Goal: Task Accomplishment & Management: Manage account settings

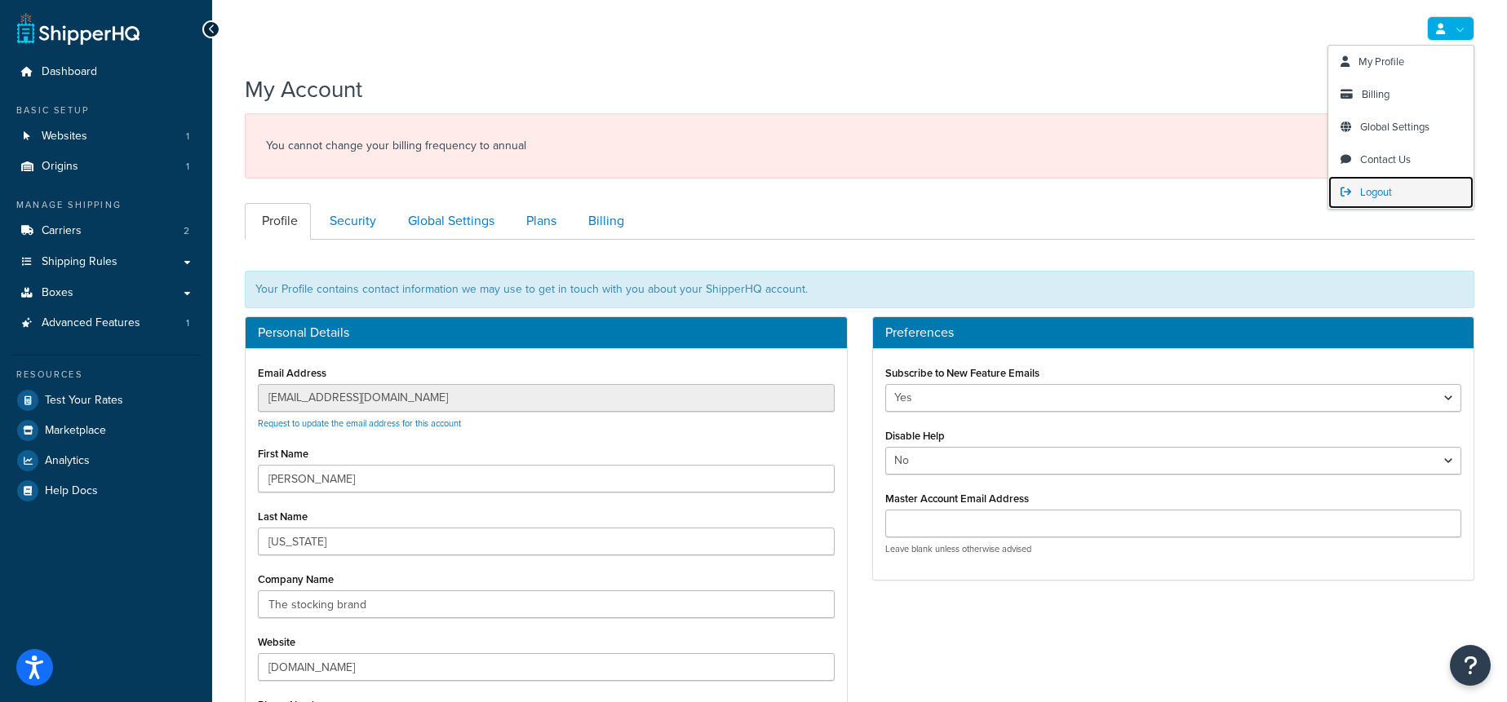
click at [1415, 188] on link "Logout" at bounding box center [1400, 192] width 145 height 33
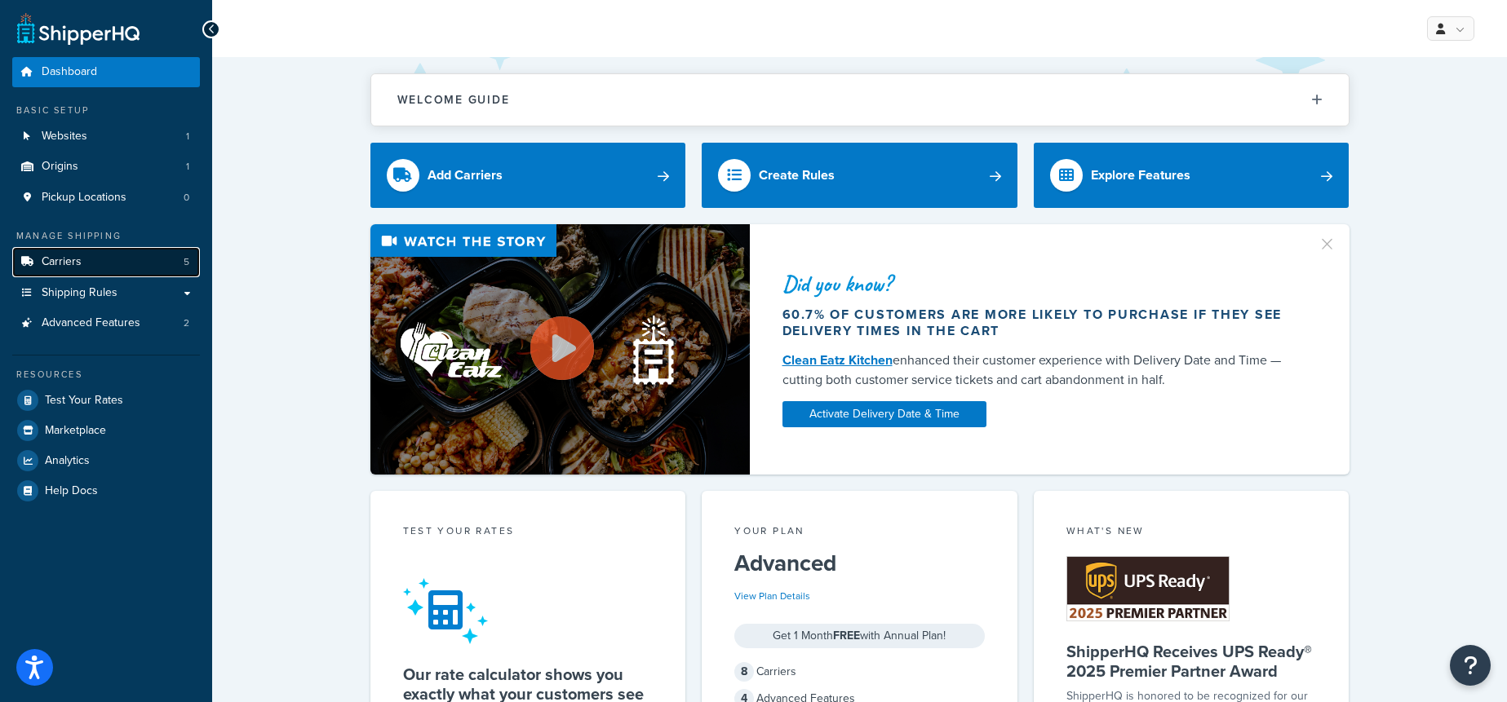
click at [119, 271] on link "Carriers 5" at bounding box center [106, 262] width 188 height 30
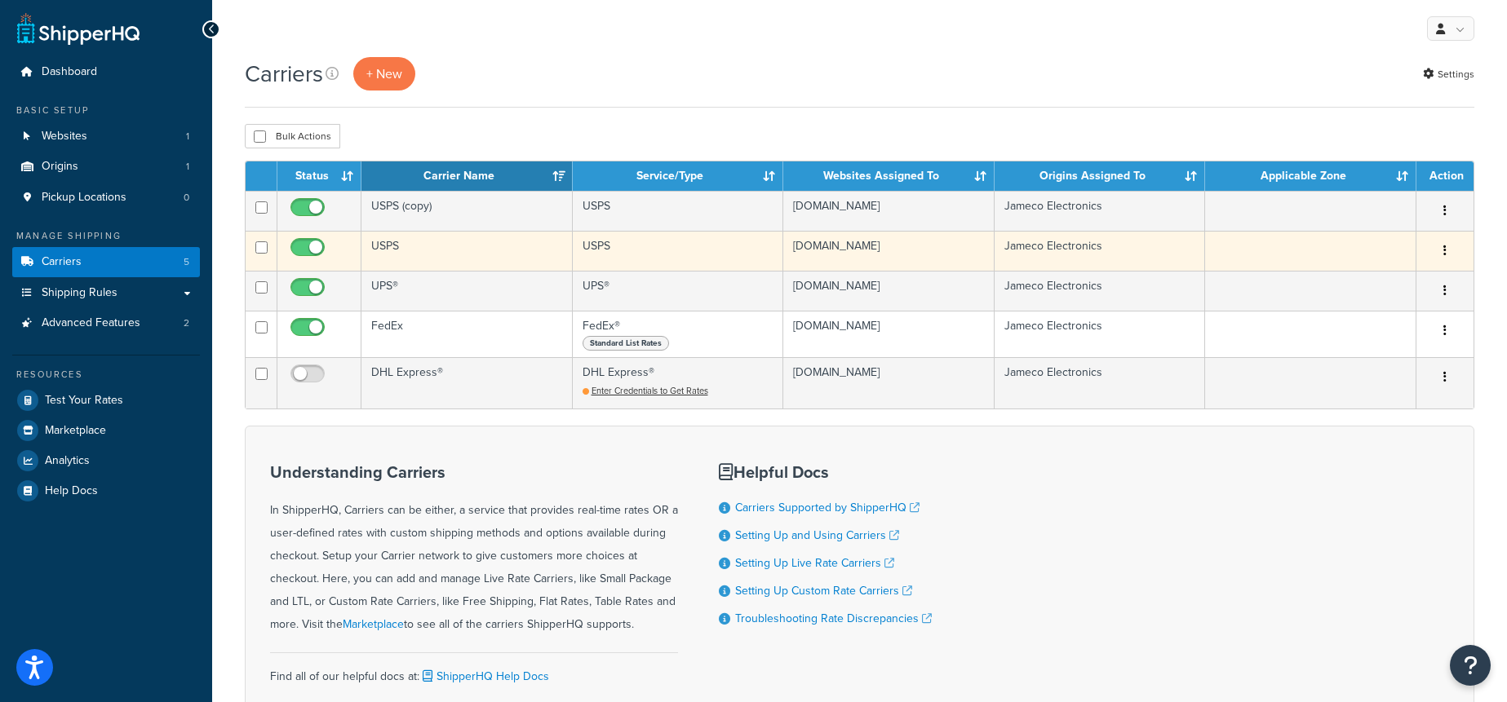
click at [418, 250] on td "USPS" at bounding box center [466, 251] width 211 height 40
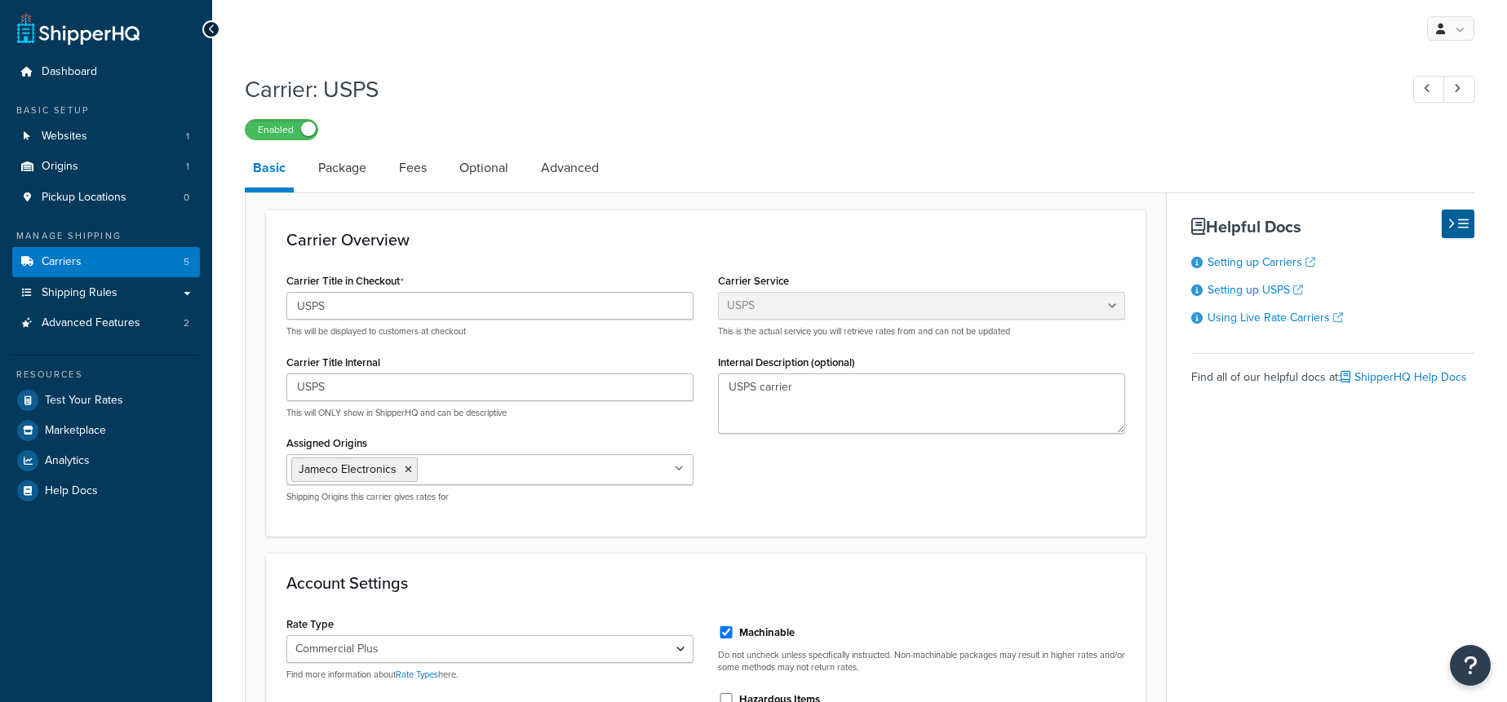
select select "usps"
select select "PLUS"
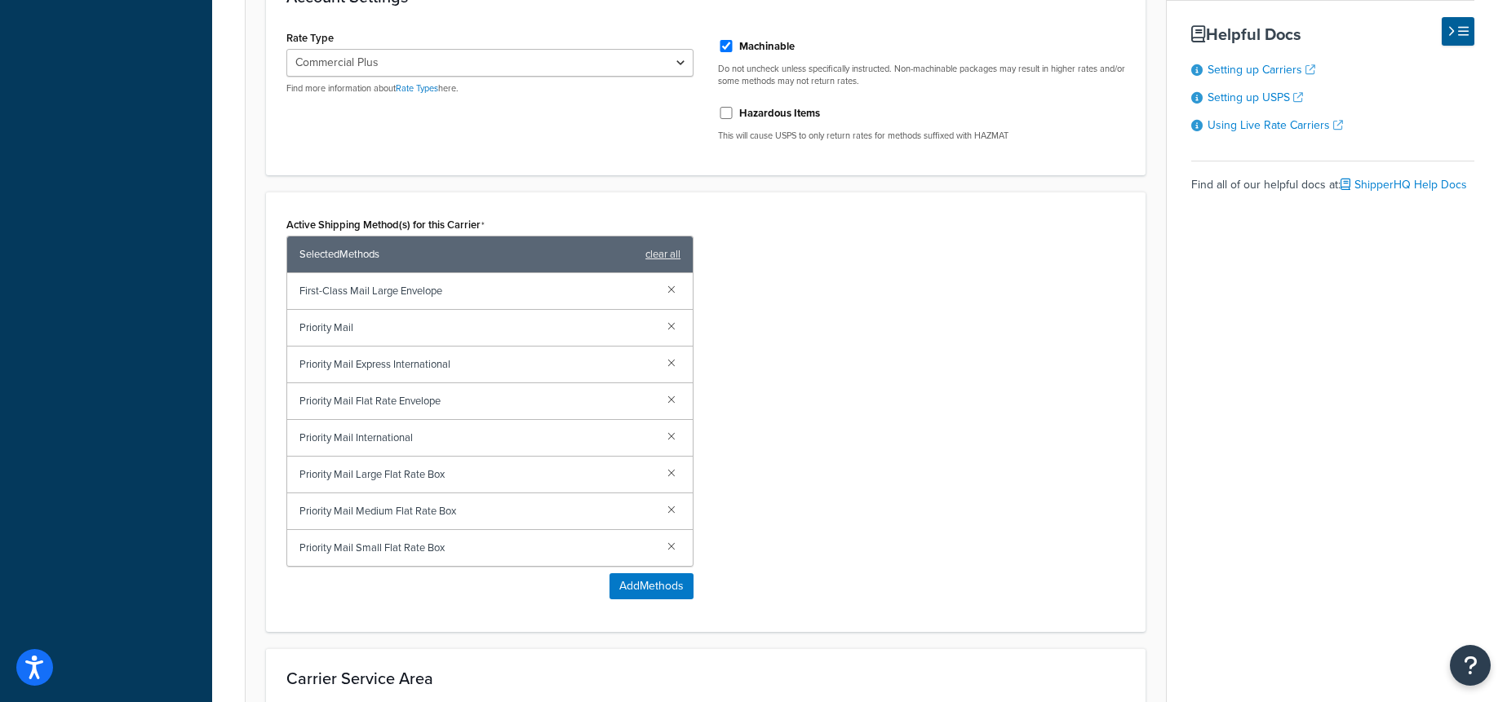
scroll to position [594, 0]
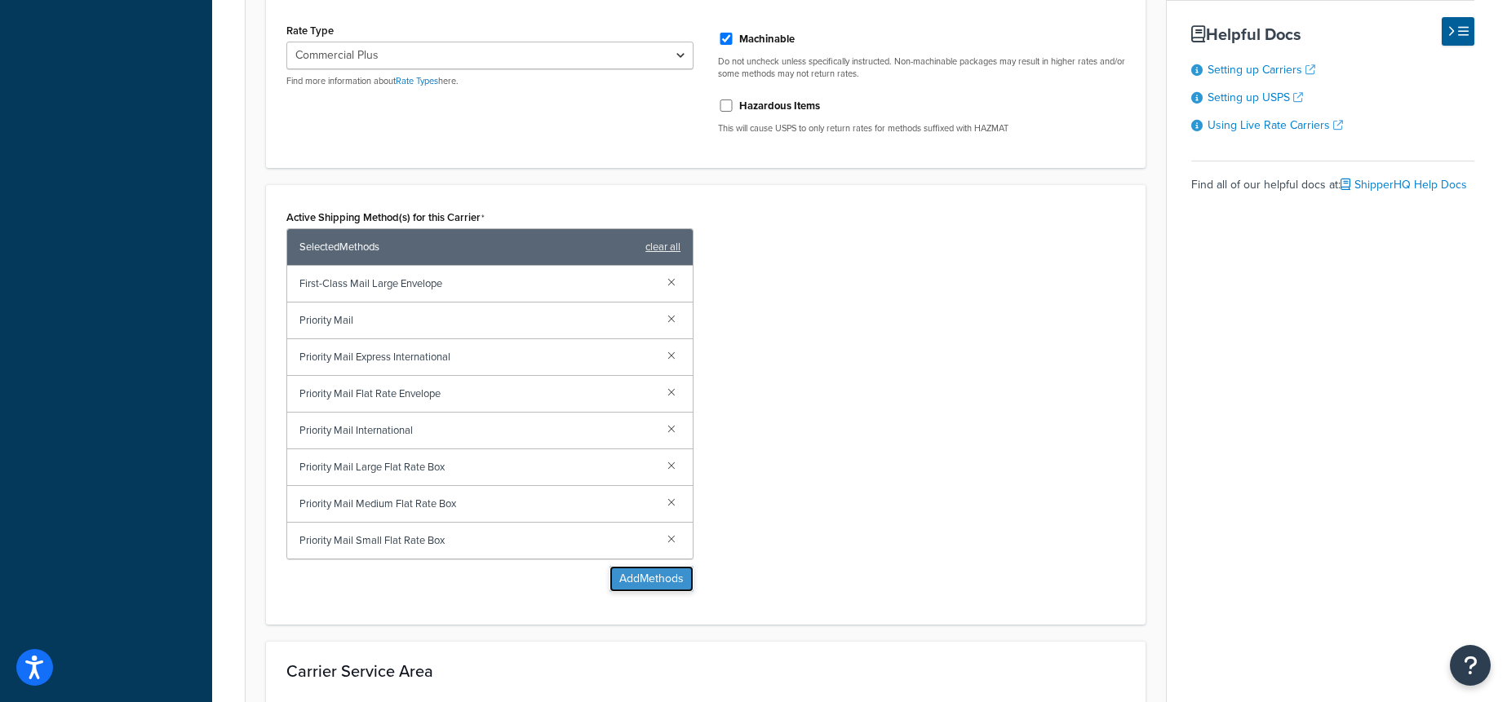
click at [667, 587] on button "Add Methods" at bounding box center [651, 579] width 84 height 26
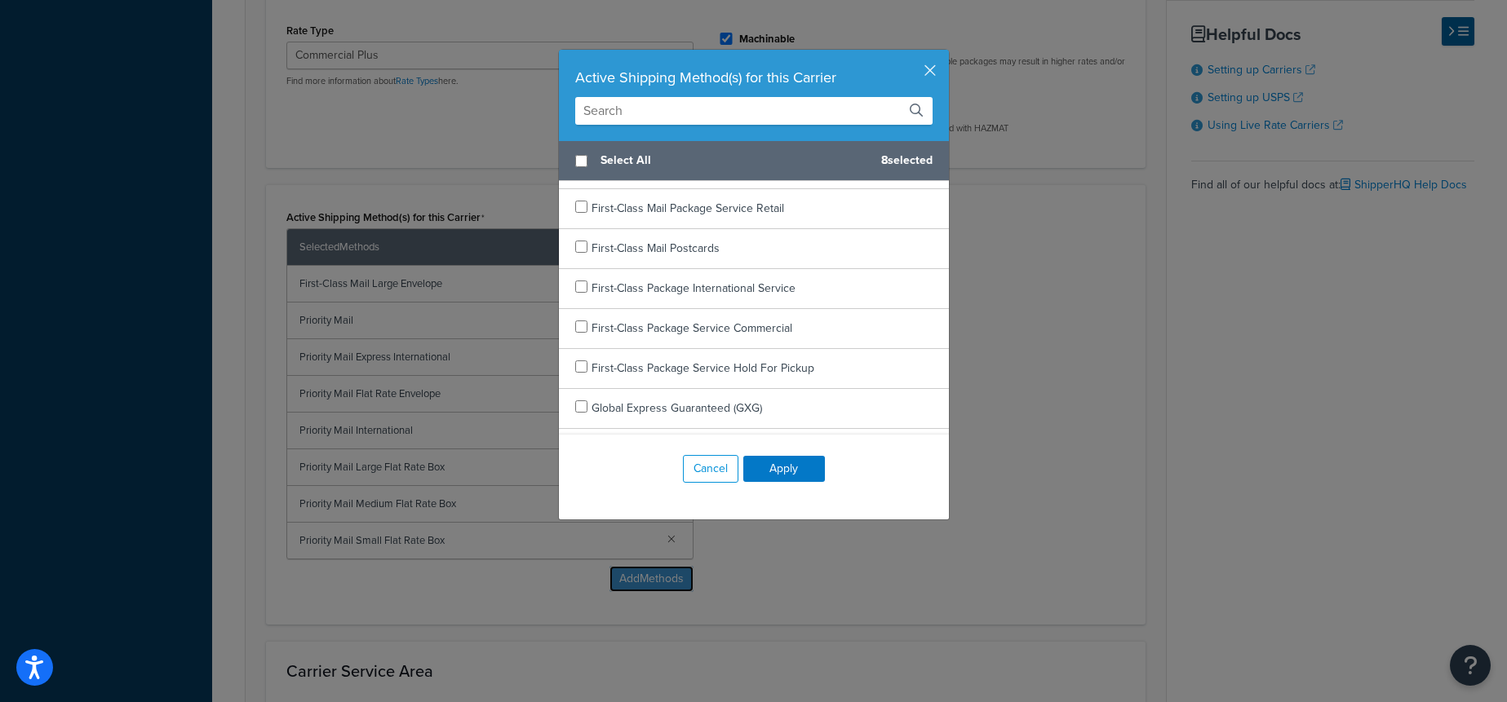
scroll to position [272, 0]
click at [694, 113] on input "text" at bounding box center [753, 111] width 357 height 28
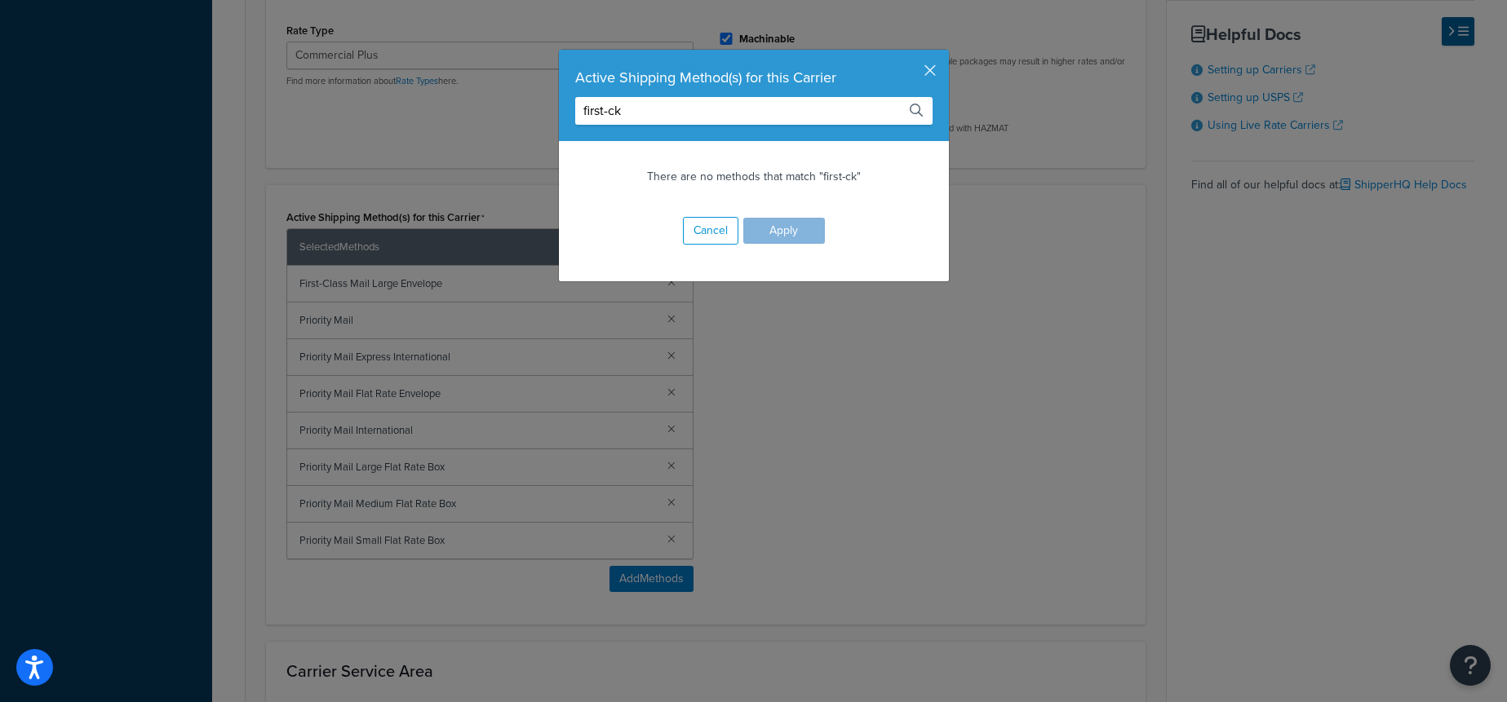
scroll to position [0, 0]
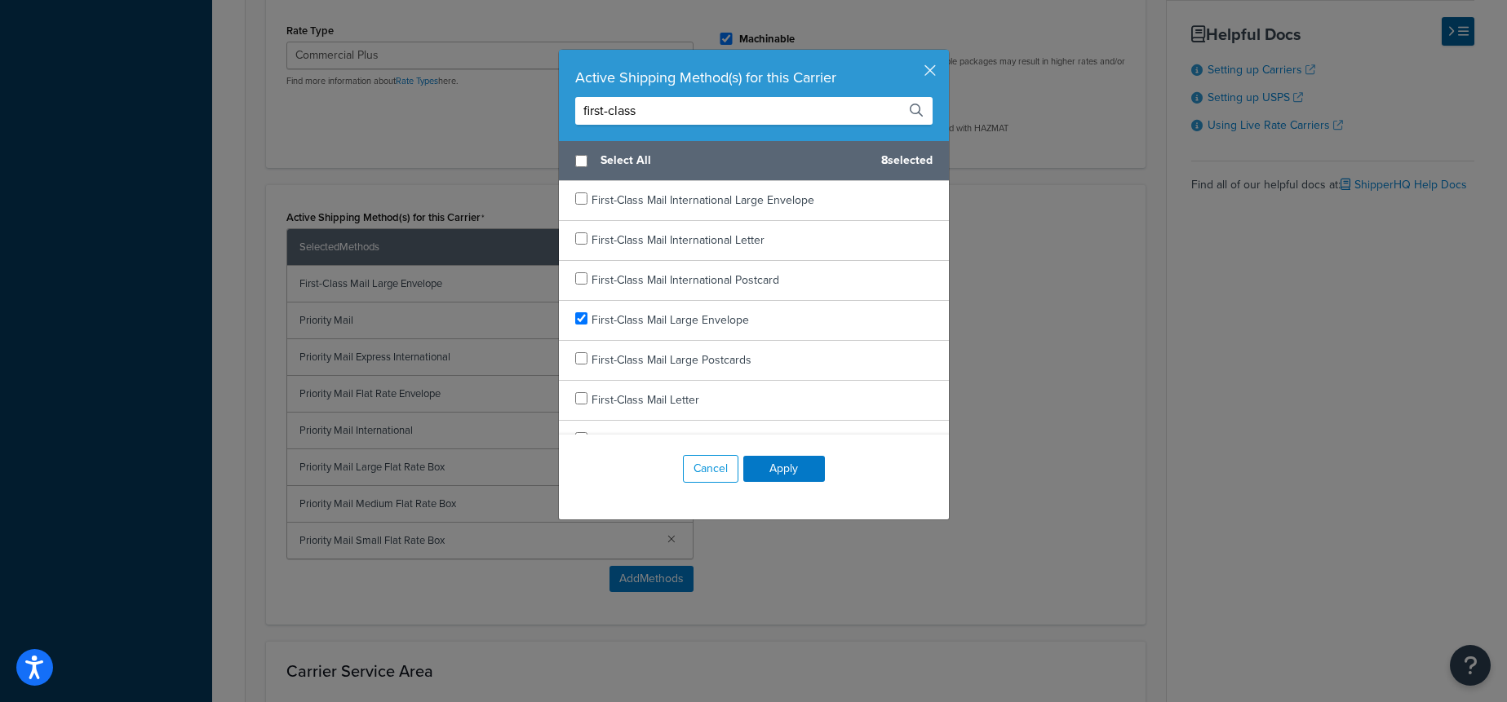
type input "first-class"
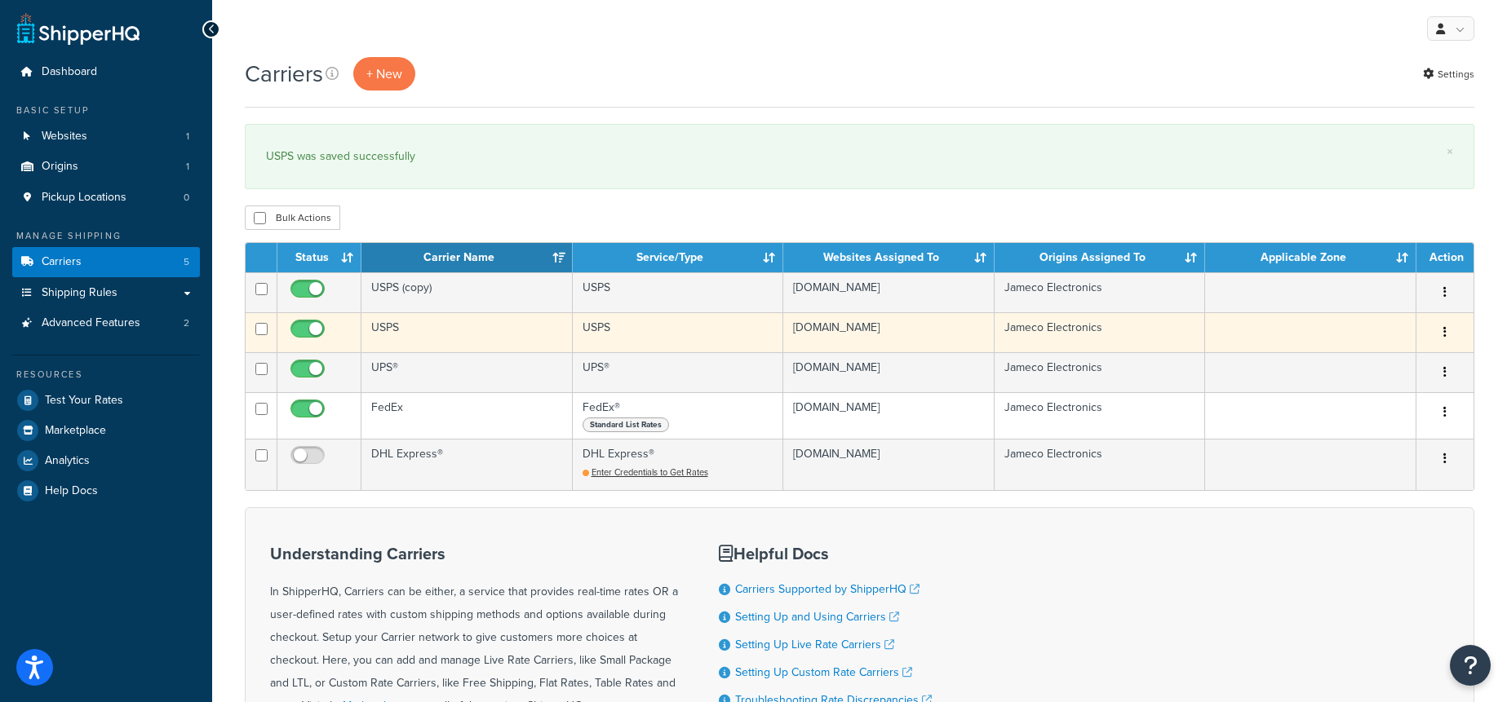
click at [464, 340] on td "USPS" at bounding box center [466, 332] width 211 height 40
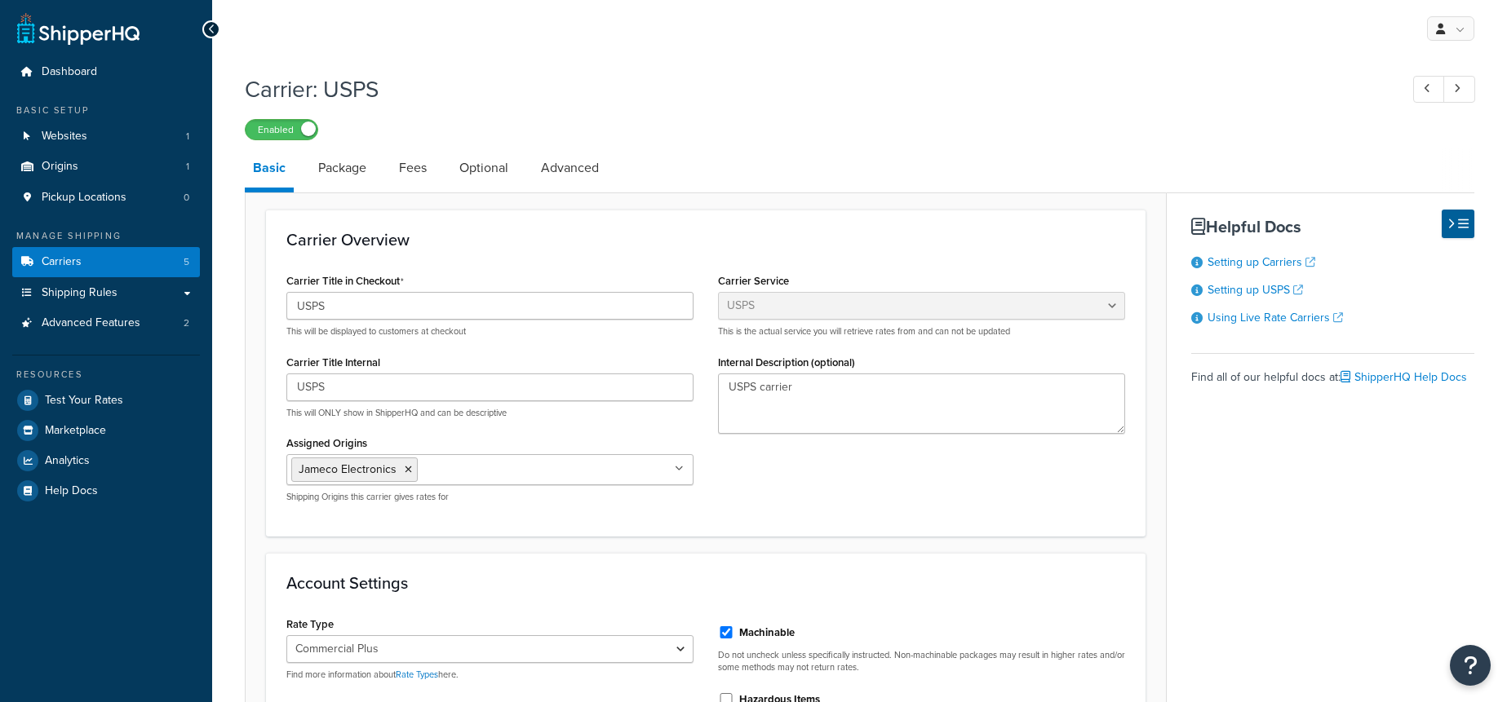
select select "usps"
select select "PLUS"
click at [414, 162] on link "Fees" at bounding box center [413, 167] width 44 height 39
select select "AFTER"
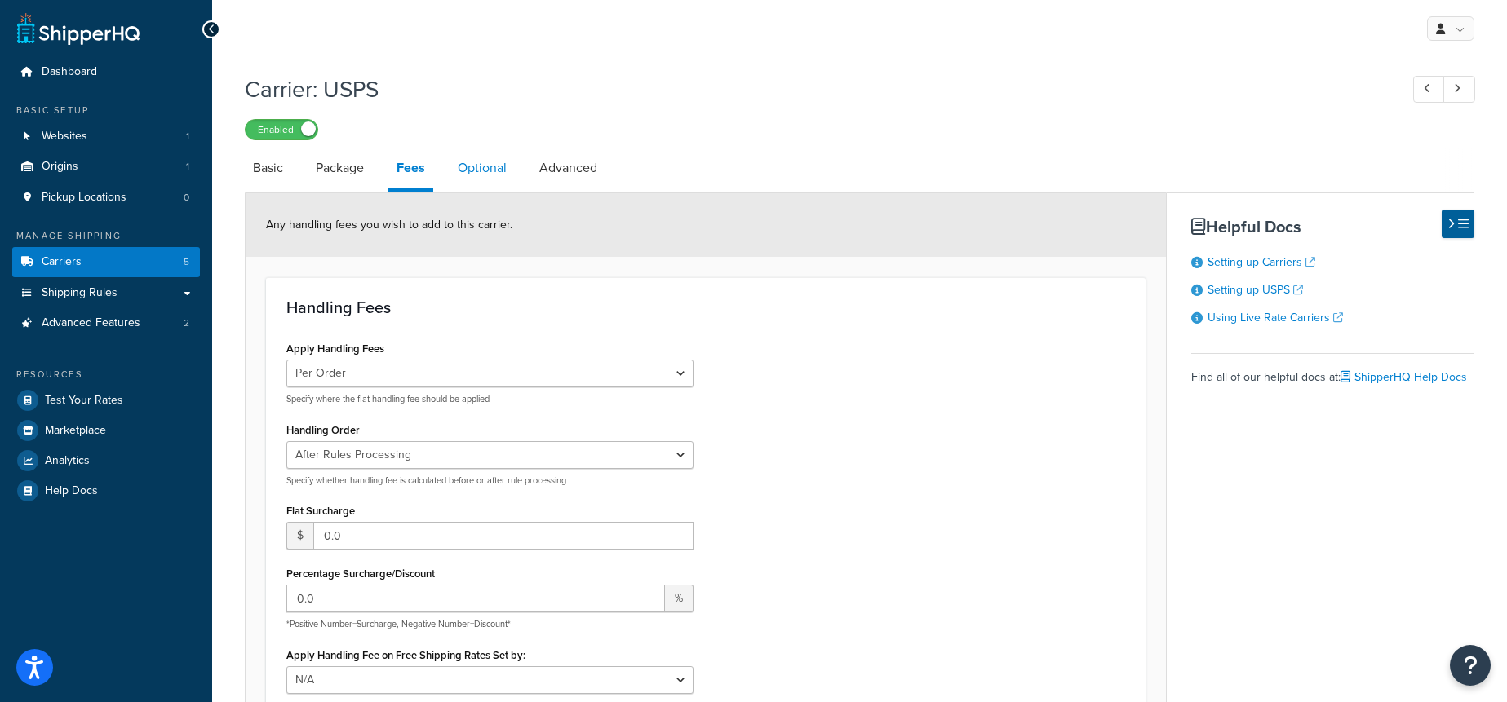
click at [486, 168] on link "Optional" at bounding box center [482, 167] width 65 height 39
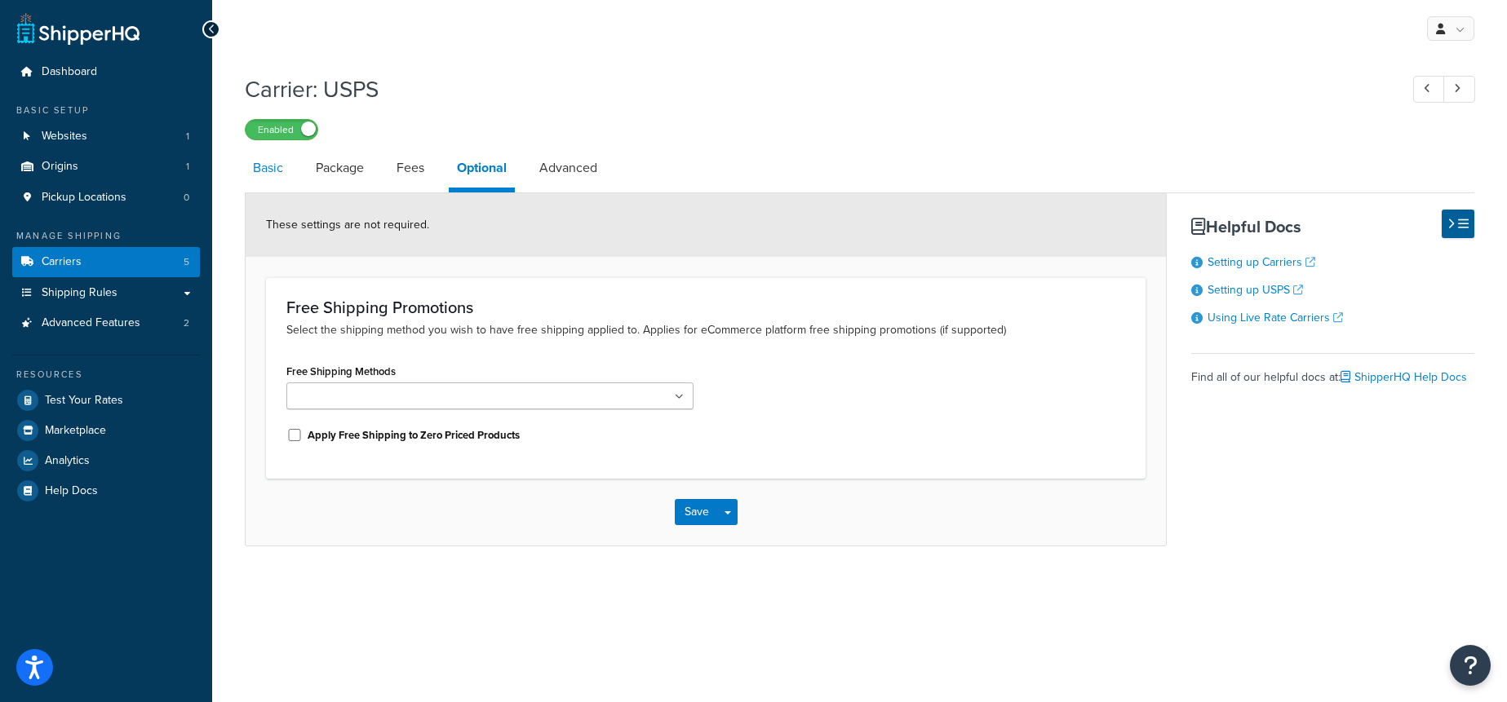
drag, startPoint x: 240, startPoint y: 179, endPoint x: 257, endPoint y: 175, distance: 17.8
click at [240, 179] on div "Carrier: USPS Enabled Basic Package Fees Optional Advanced These settings are n…" at bounding box center [859, 326] width 1295 height 522
click at [265, 170] on link "Basic" at bounding box center [268, 167] width 47 height 39
select select "usps"
select select "PLUS"
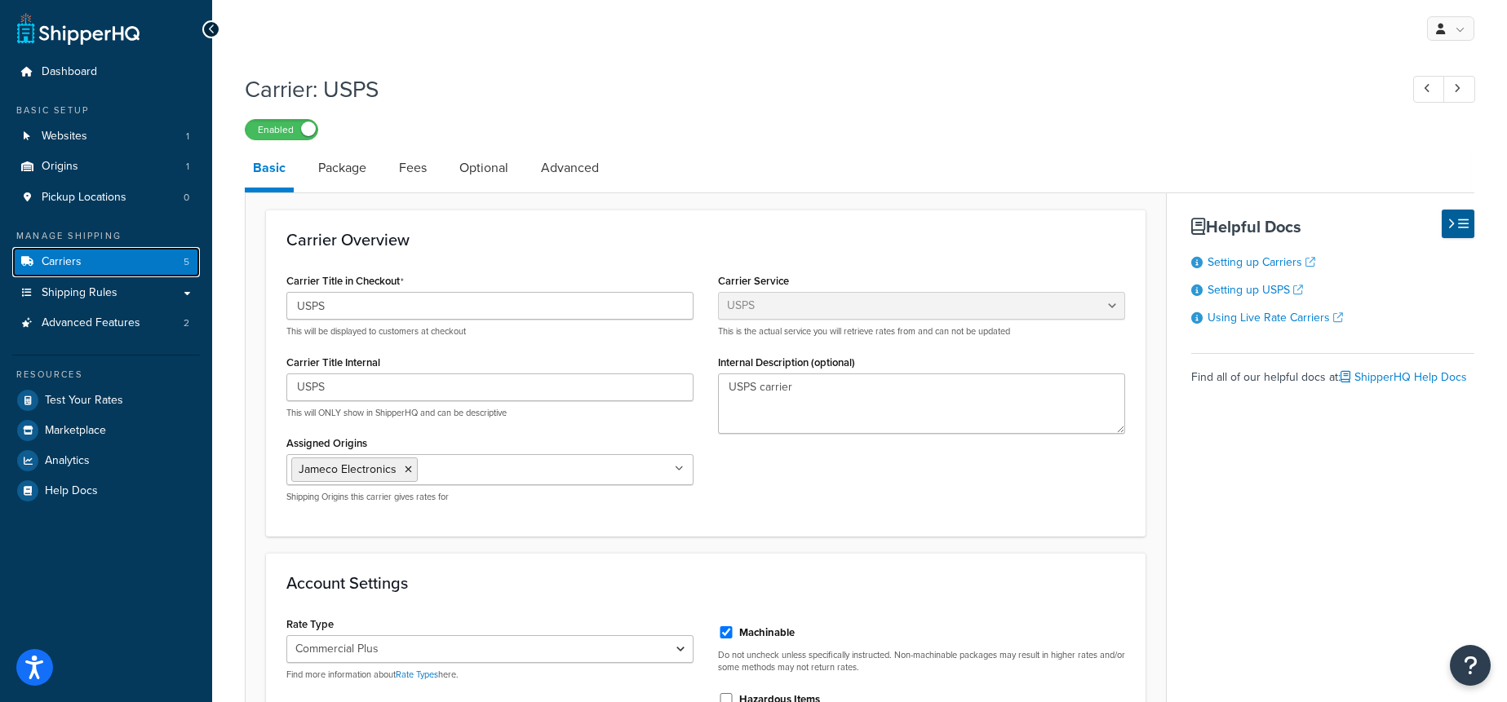
click at [126, 260] on link "Carriers 5" at bounding box center [106, 262] width 188 height 30
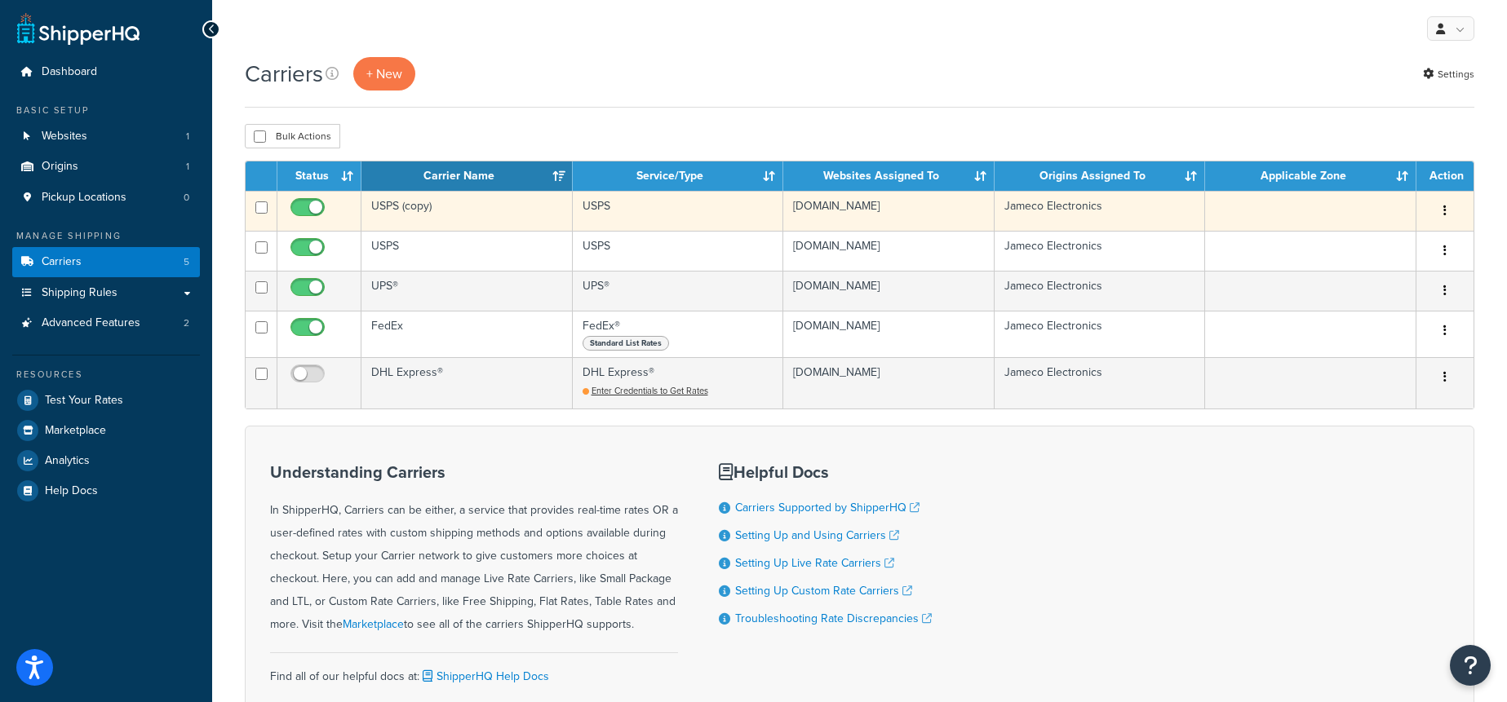
click at [514, 217] on td "USPS (copy)" at bounding box center [466, 211] width 211 height 40
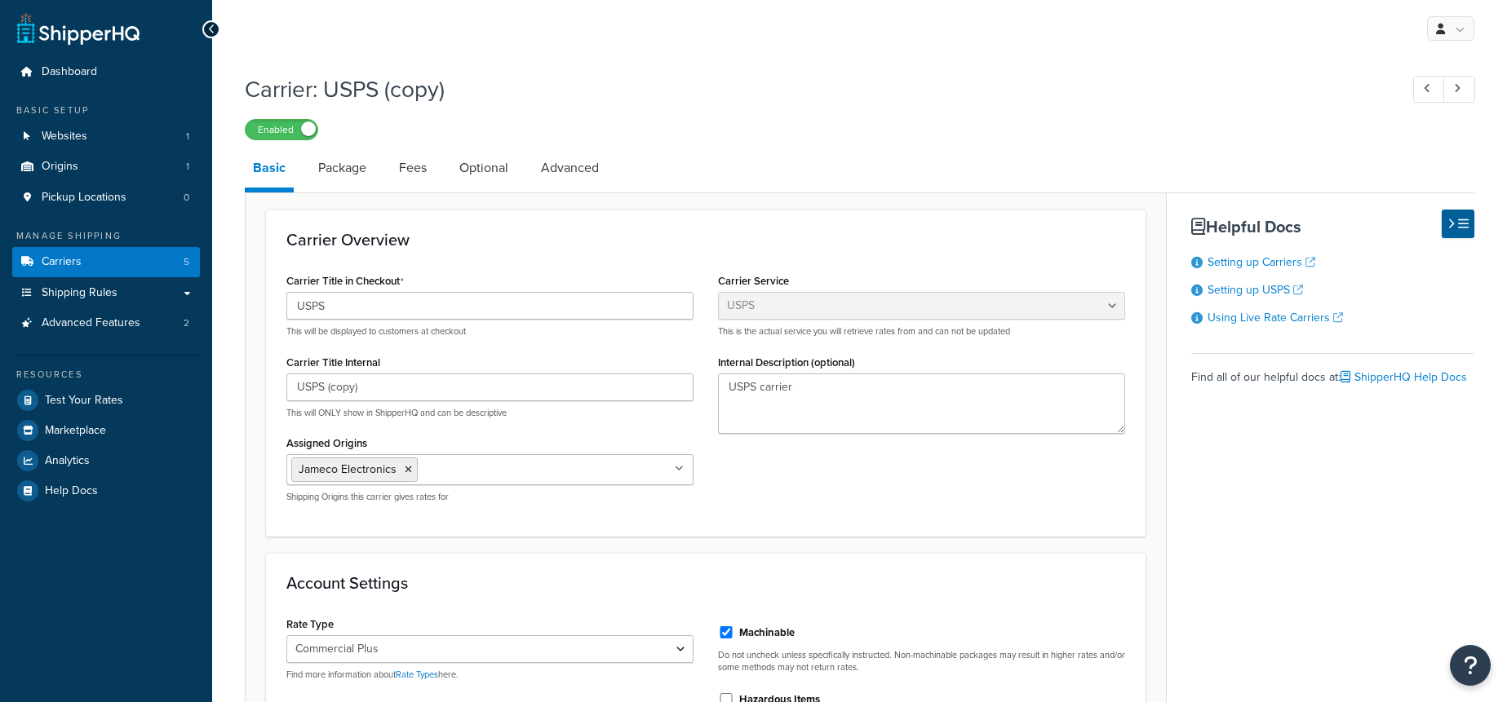
select select "usps"
select select "PLUS"
drag, startPoint x: 122, startPoint y: 261, endPoint x: 320, endPoint y: 285, distance: 199.7
click at [122, 261] on link "Carriers 5" at bounding box center [106, 262] width 188 height 30
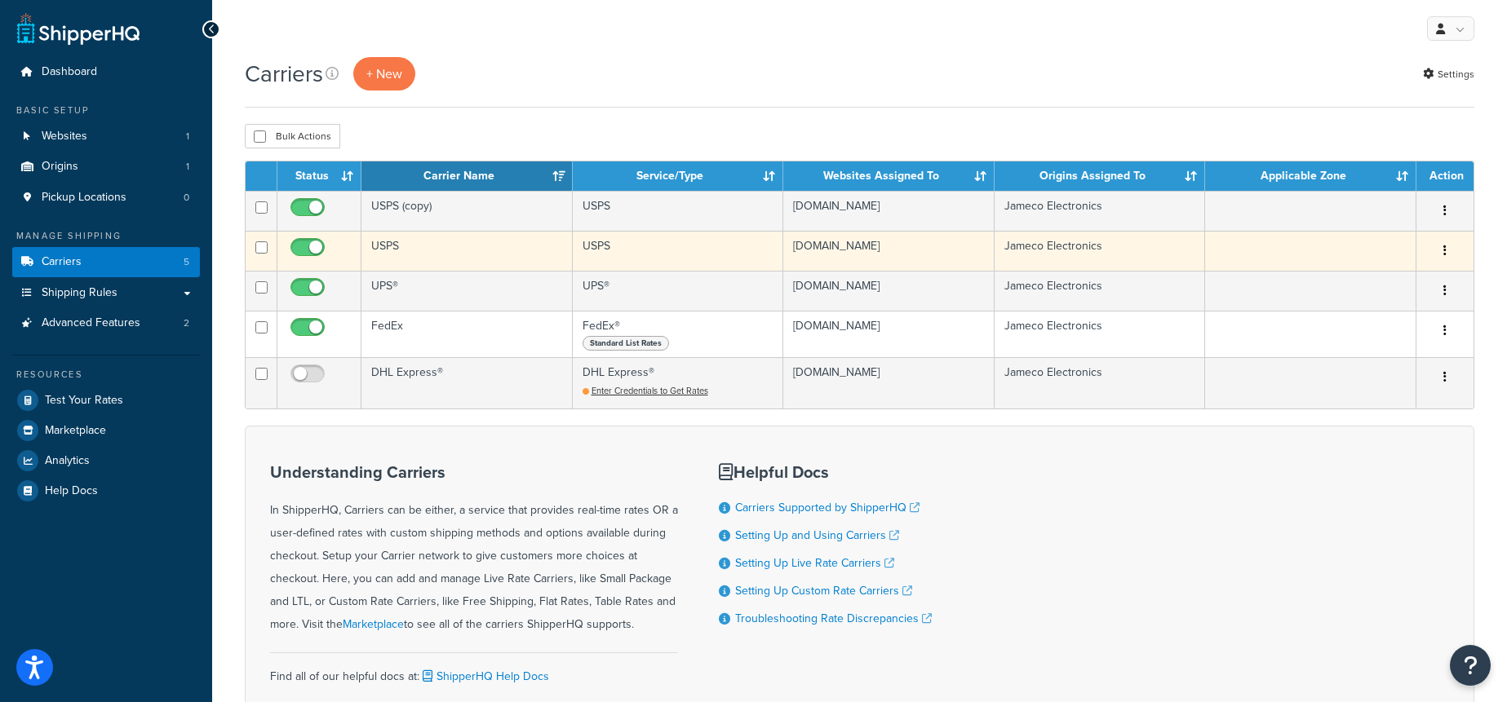
click at [432, 268] on td "USPS" at bounding box center [466, 251] width 211 height 40
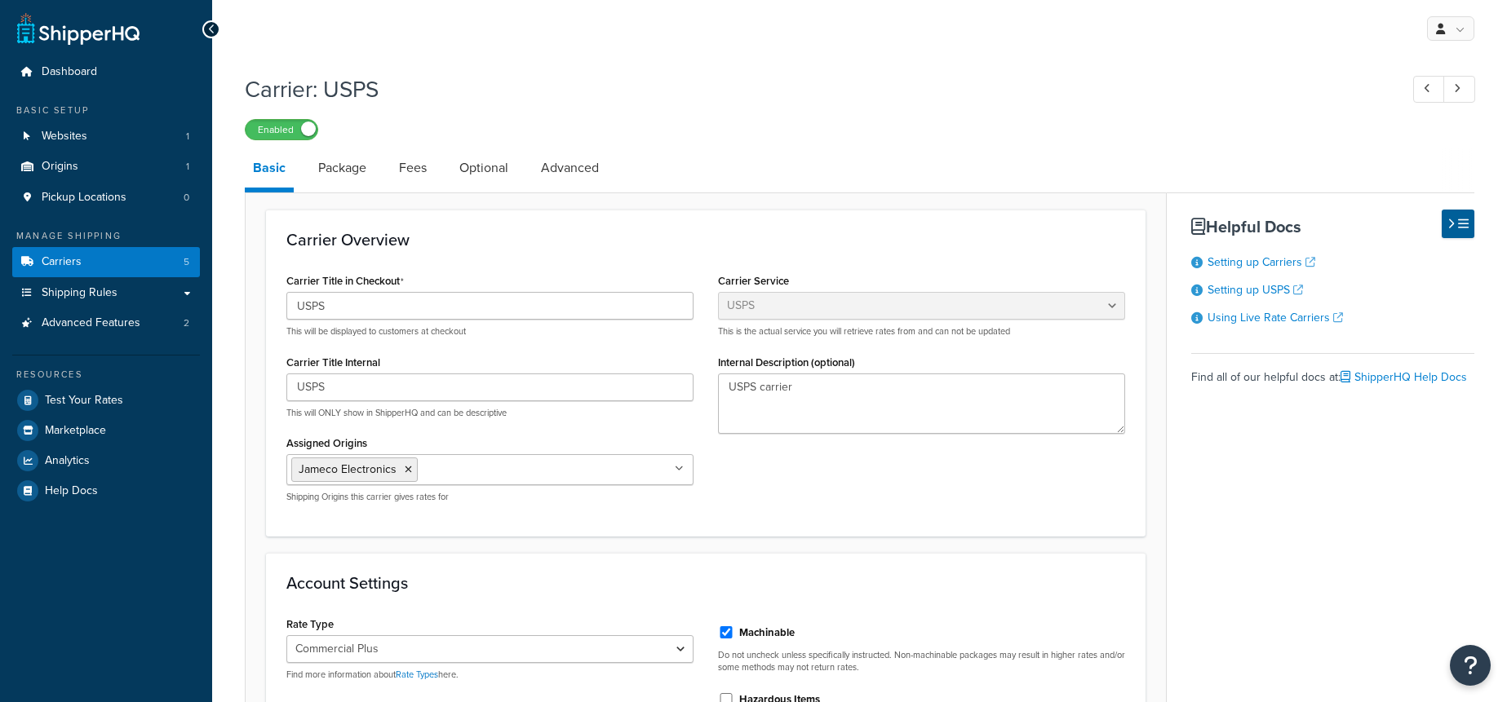
select select "usps"
select select "PLUS"
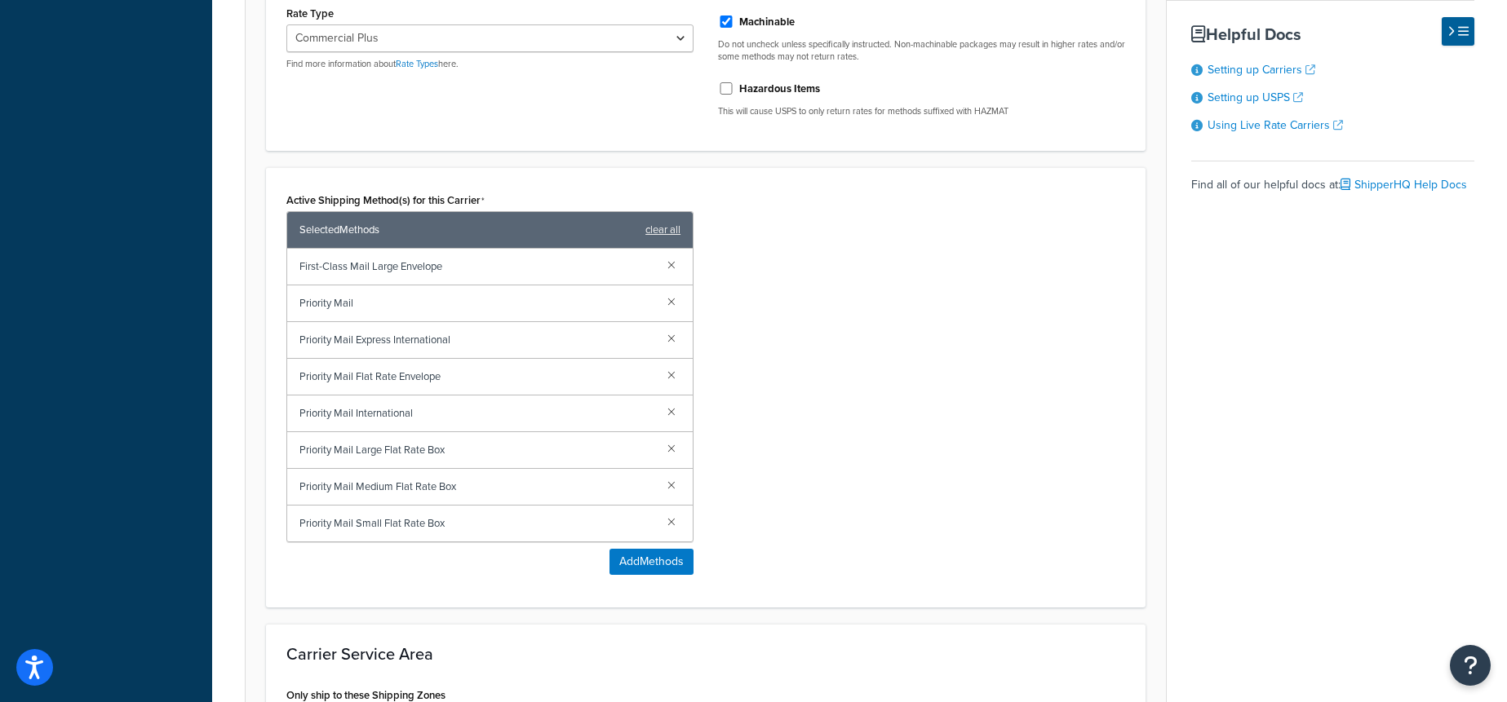
scroll to position [715, 0]
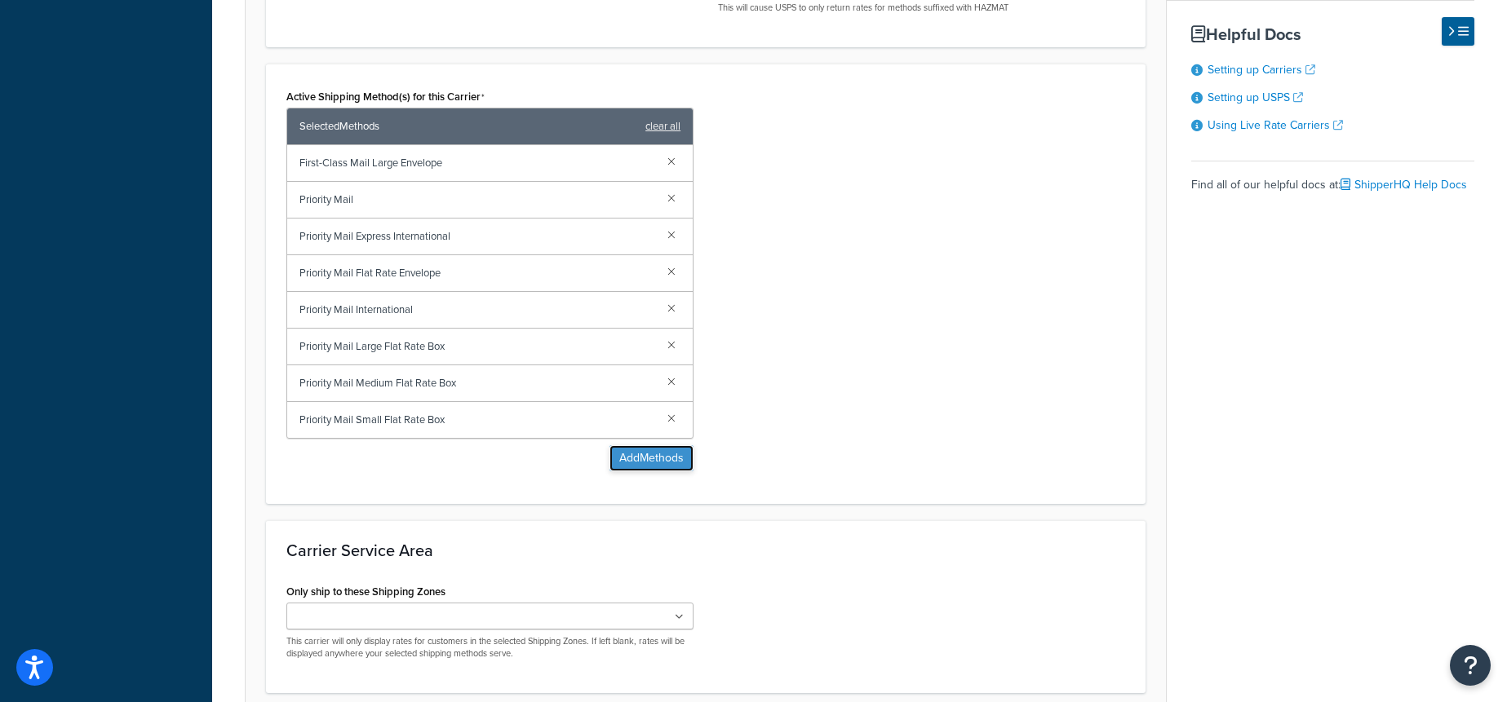
click at [672, 463] on button "Add Methods" at bounding box center [651, 458] width 84 height 26
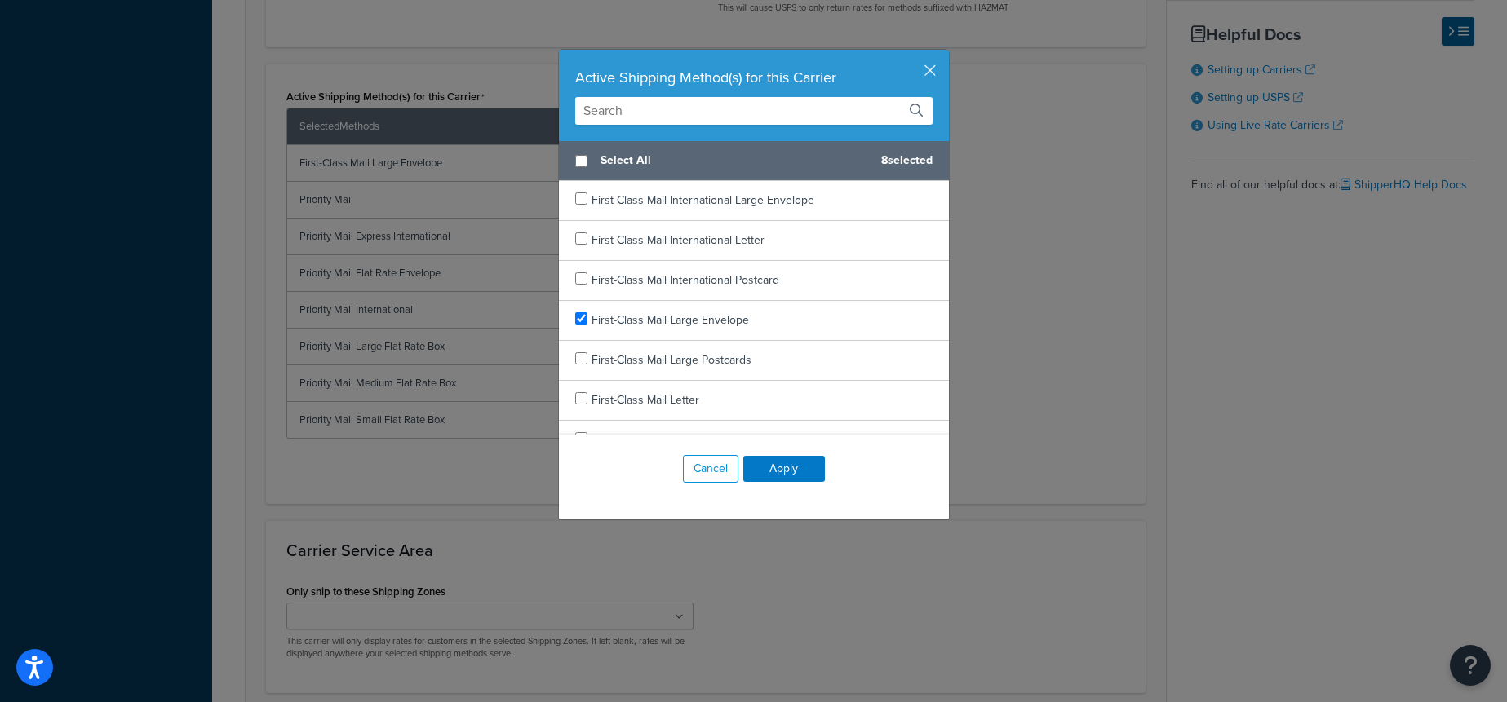
click at [684, 109] on input "text" at bounding box center [753, 111] width 357 height 28
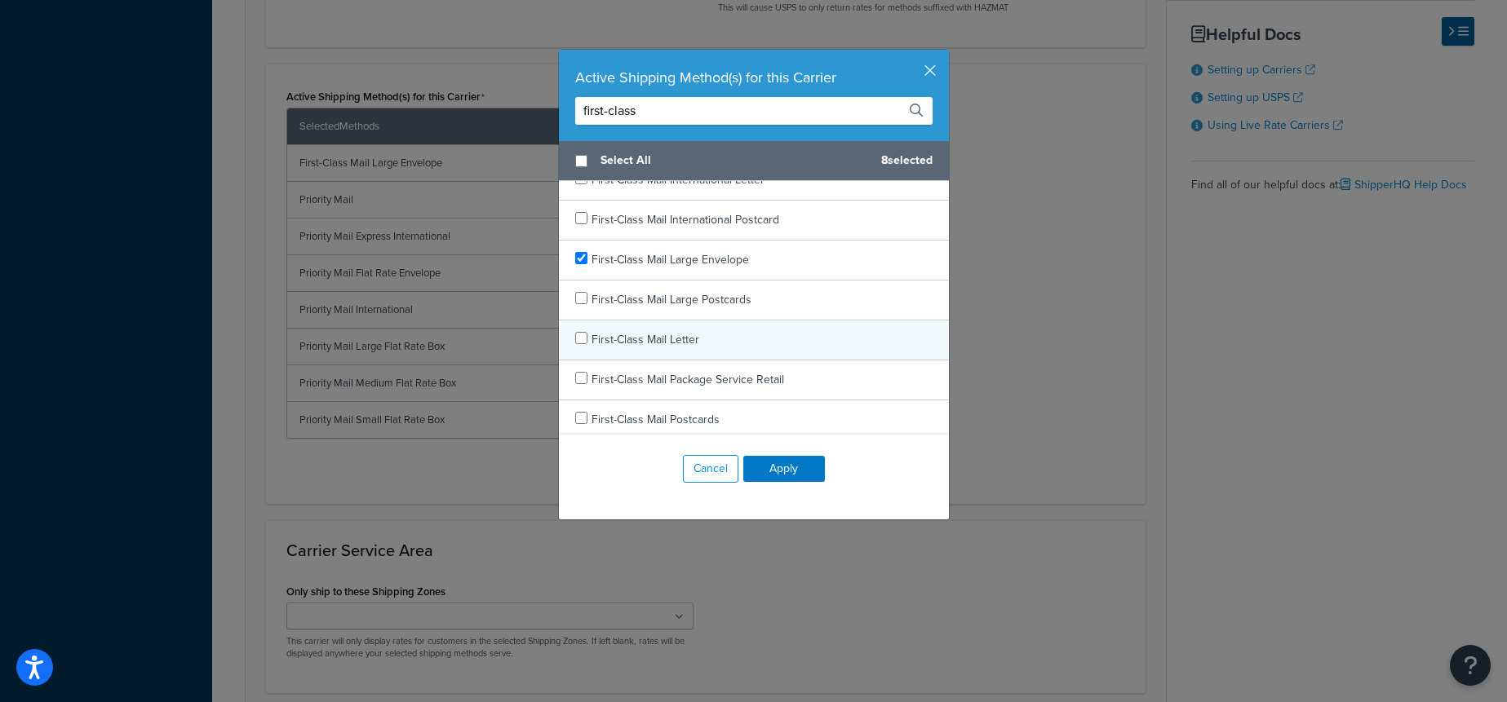
scroll to position [0, 0]
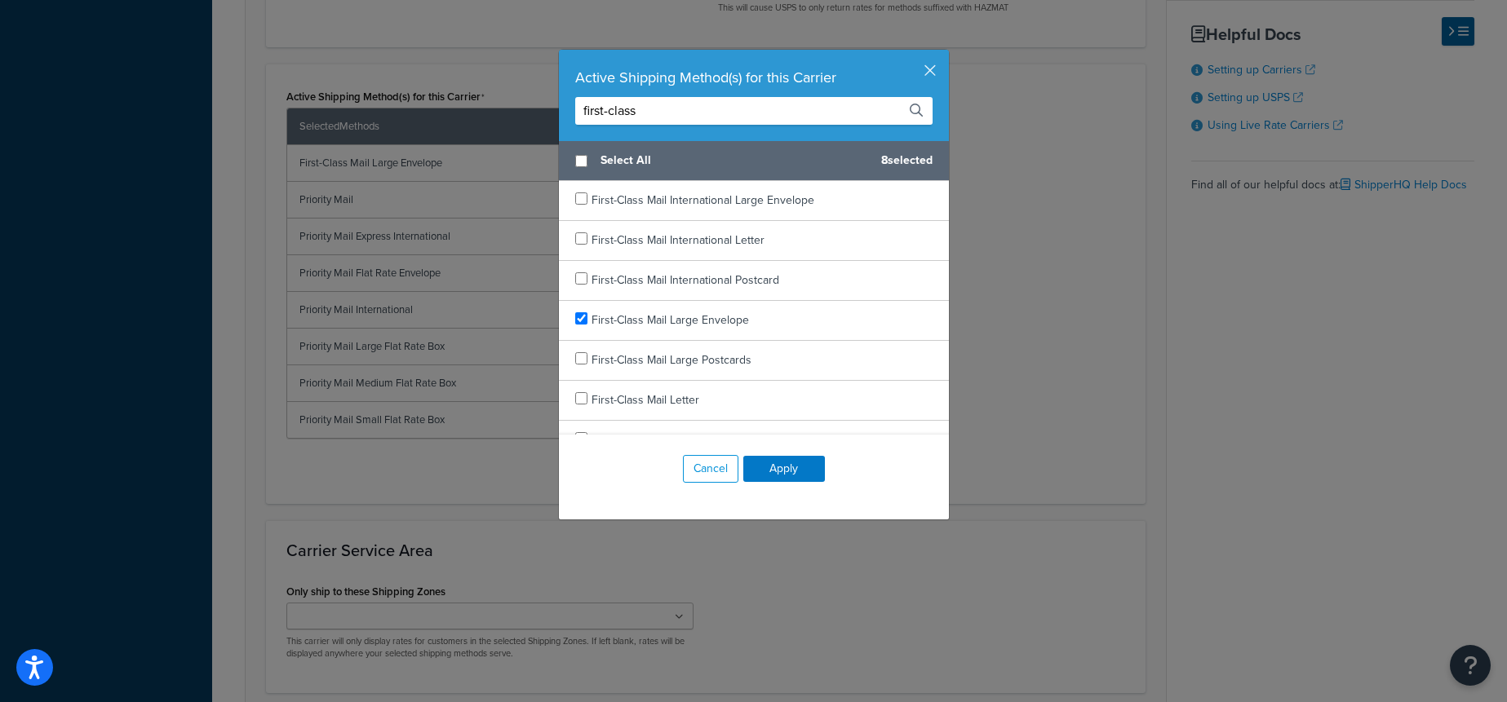
type input "first-class"
click at [945, 54] on button "button" at bounding box center [947, 52] width 4 height 4
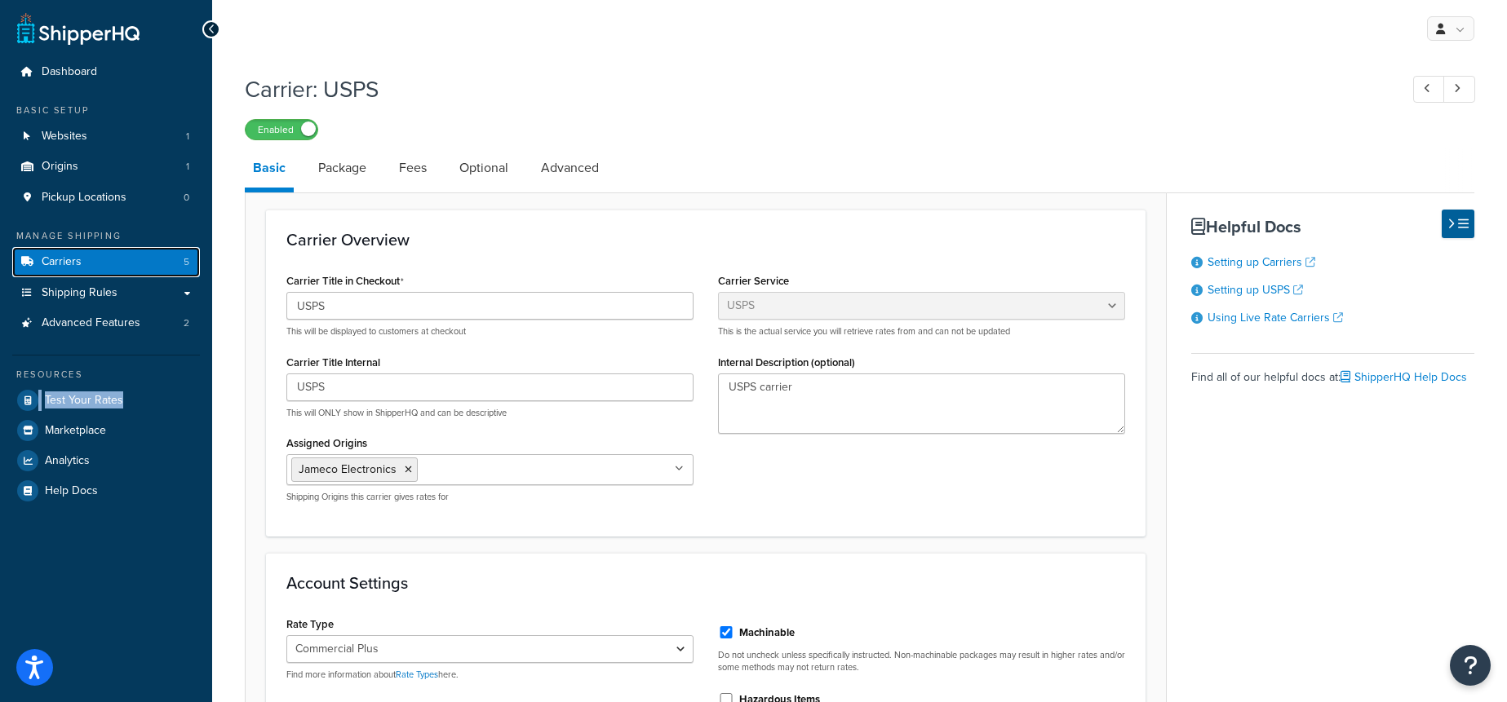
click at [117, 258] on link "Carriers 5" at bounding box center [106, 262] width 188 height 30
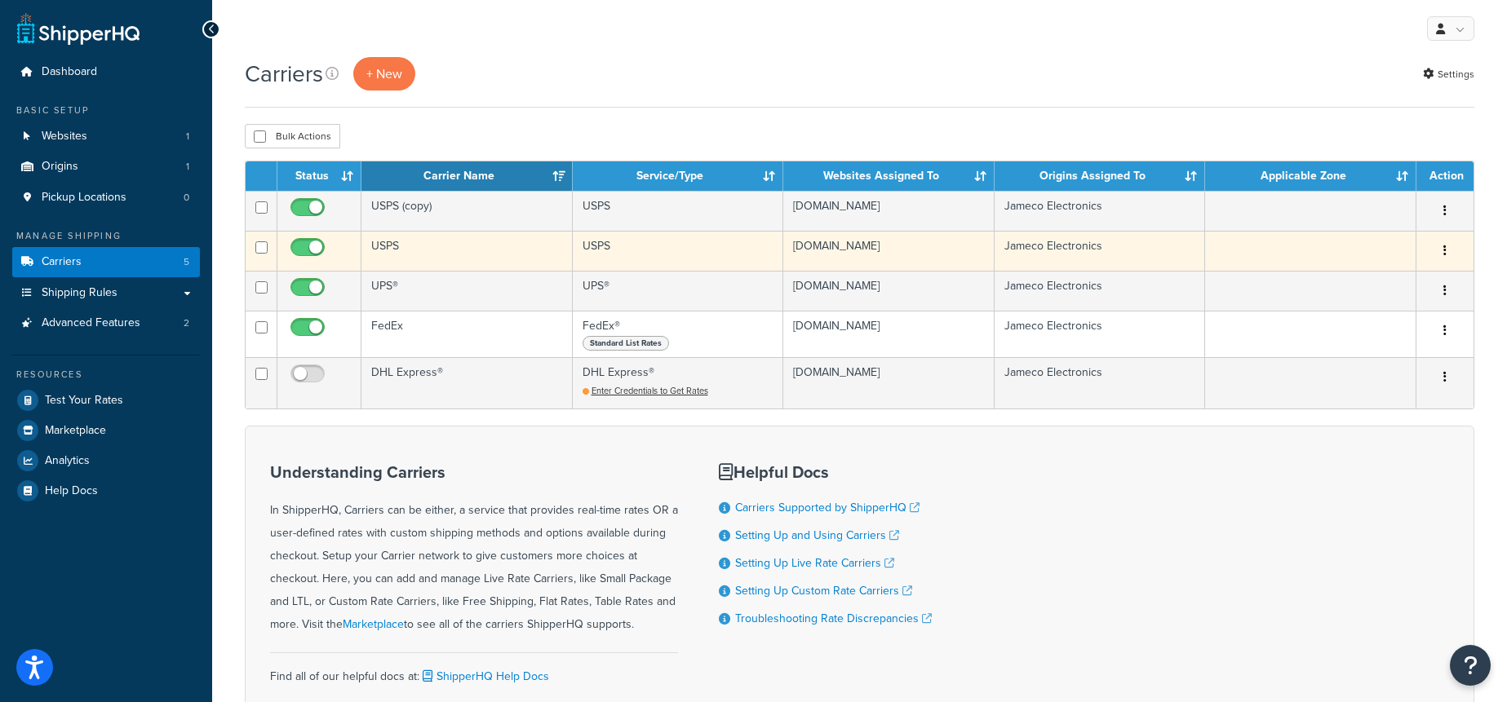
click at [477, 258] on td "USPS" at bounding box center [466, 251] width 211 height 40
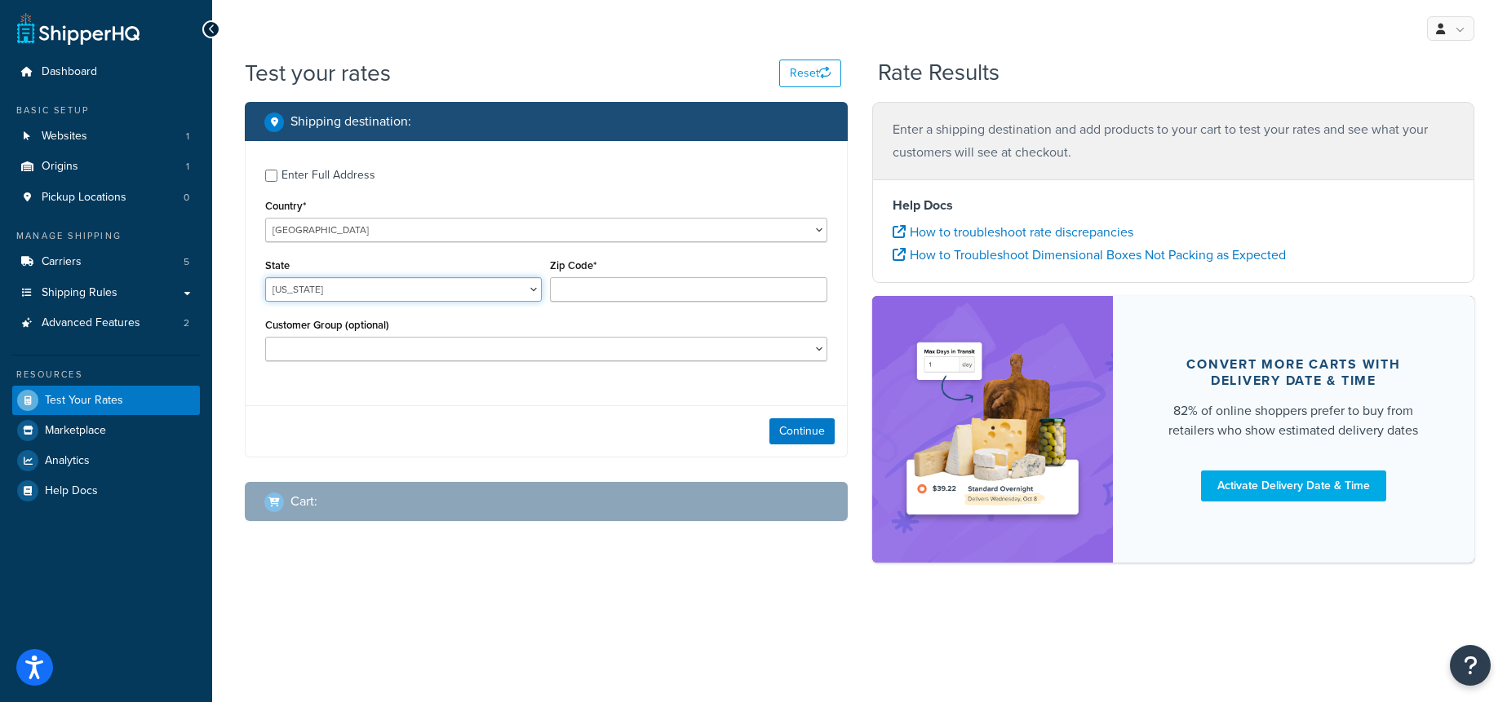
click at [388, 301] on select "Alabama Alaska American Samoa Arizona Arkansas Armed Forces Americas Armed Forc…" at bounding box center [403, 289] width 277 height 24
select select "TX"
click at [265, 277] on select "Alabama Alaska American Samoa Arizona Arkansas Armed Forces Americas Armed Forc…" at bounding box center [403, 289] width 277 height 24
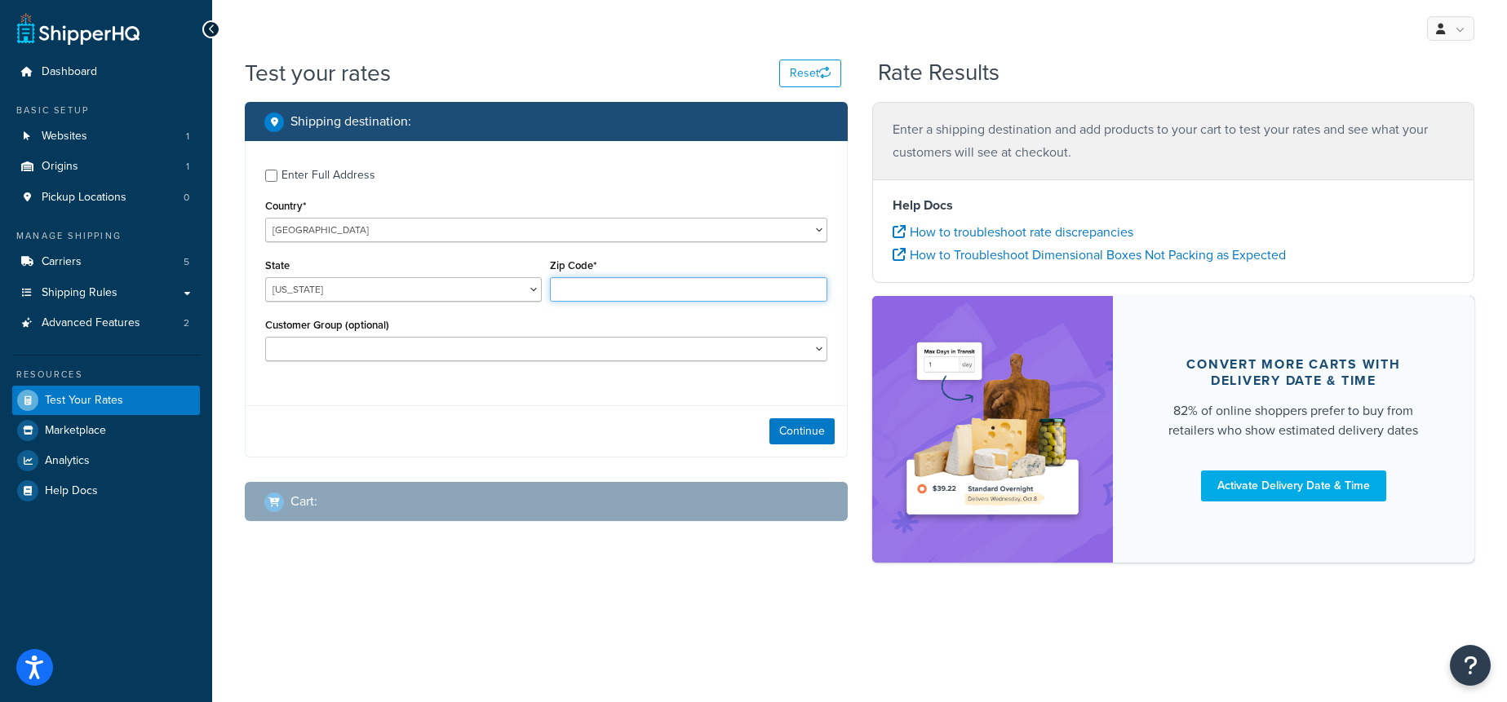
click at [571, 294] on input "Zip Code*" at bounding box center [688, 289] width 277 height 24
type input "78132"
click at [507, 434] on div "Continue" at bounding box center [546, 430] width 601 height 51
click at [831, 431] on button "Continue" at bounding box center [801, 432] width 65 height 26
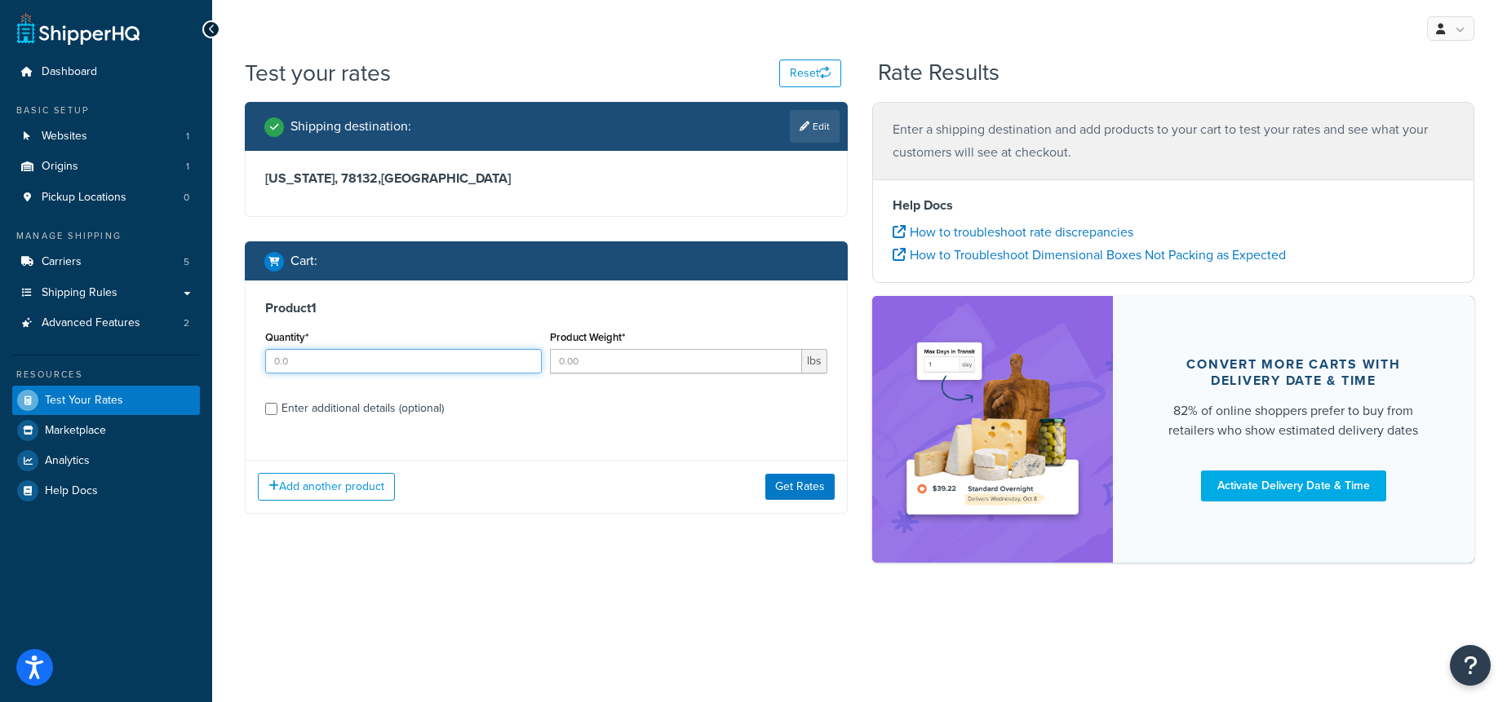
click at [323, 366] on input "Quantity*" at bounding box center [403, 361] width 277 height 24
type input "1"
drag, startPoint x: 680, startPoint y: 367, endPoint x: 691, endPoint y: 383, distance: 19.5
click at [680, 367] on input "Product Weight*" at bounding box center [675, 361] width 251 height 24
type input "1"
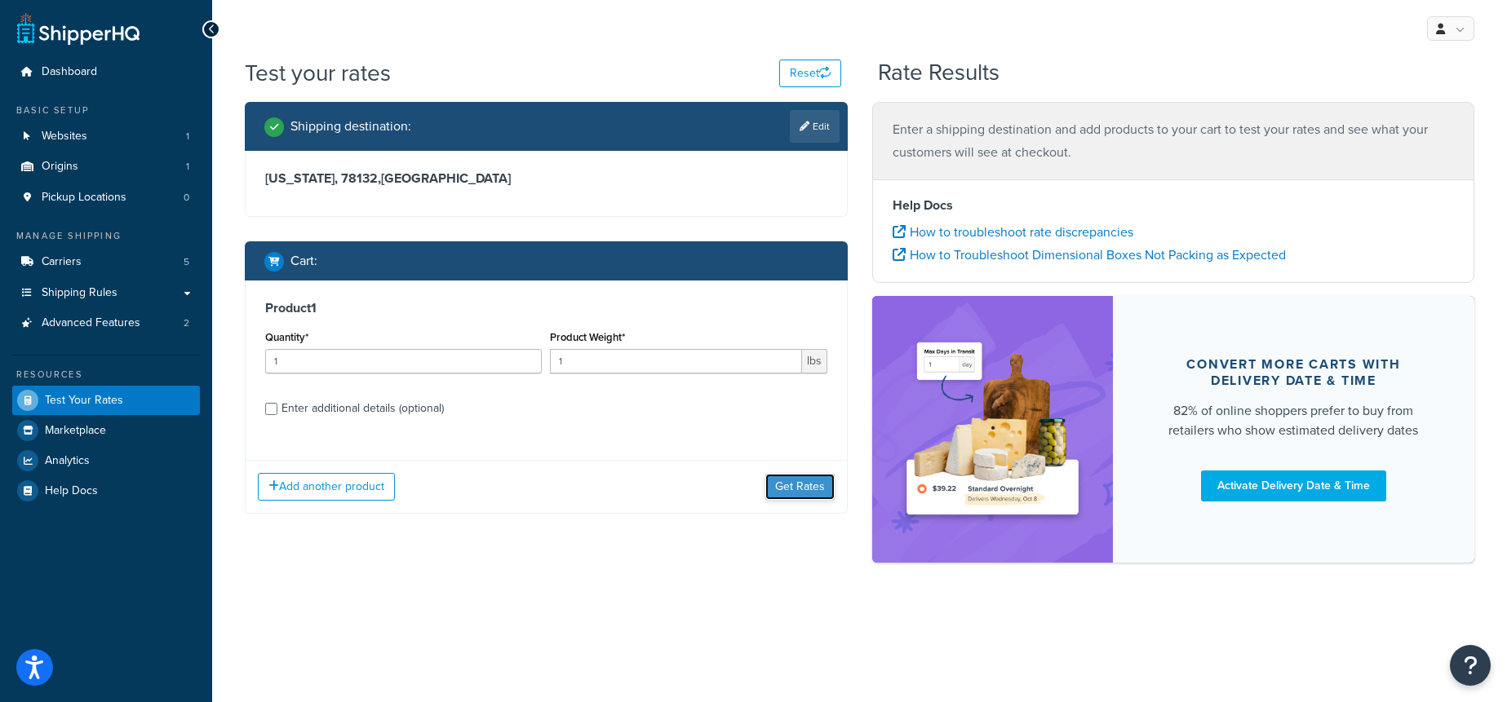
click at [800, 476] on button "Get Rates" at bounding box center [799, 487] width 69 height 26
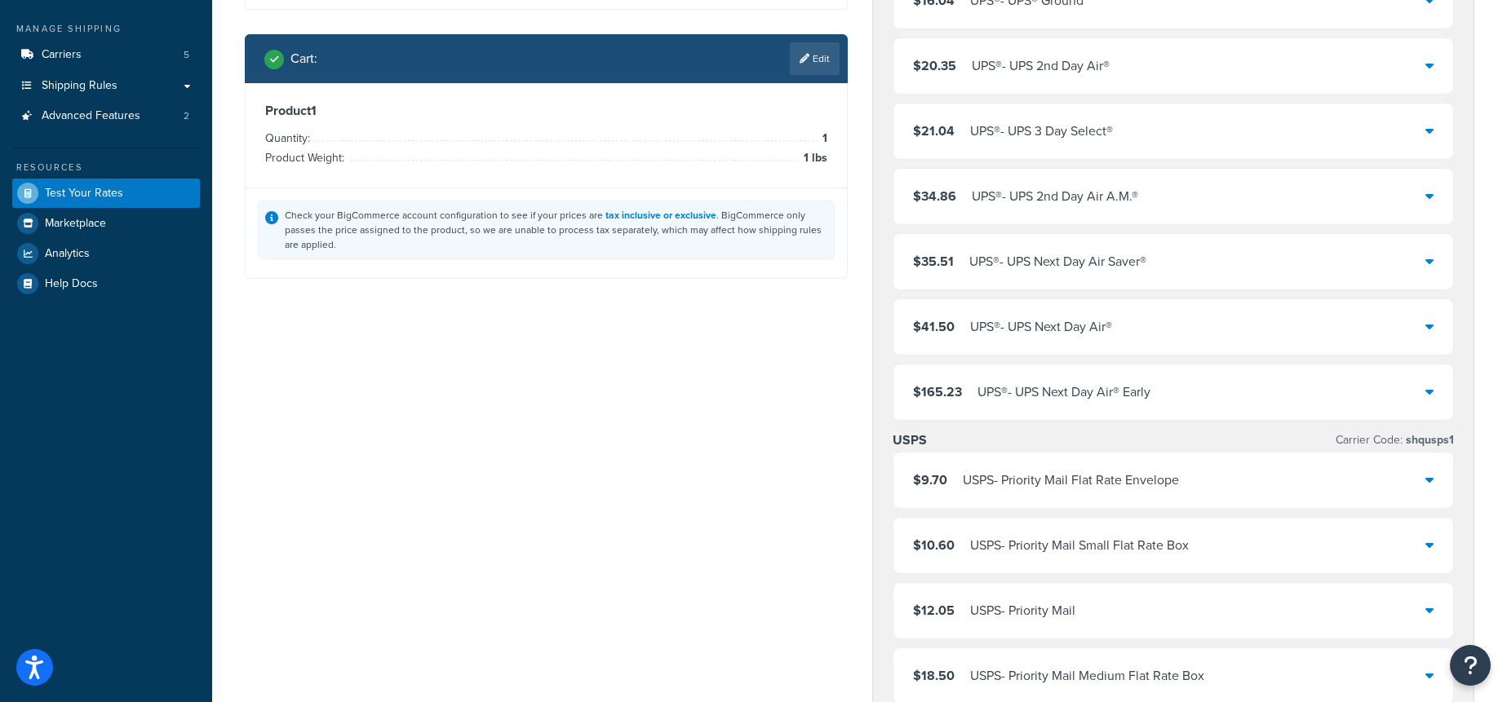
scroll to position [205, 0]
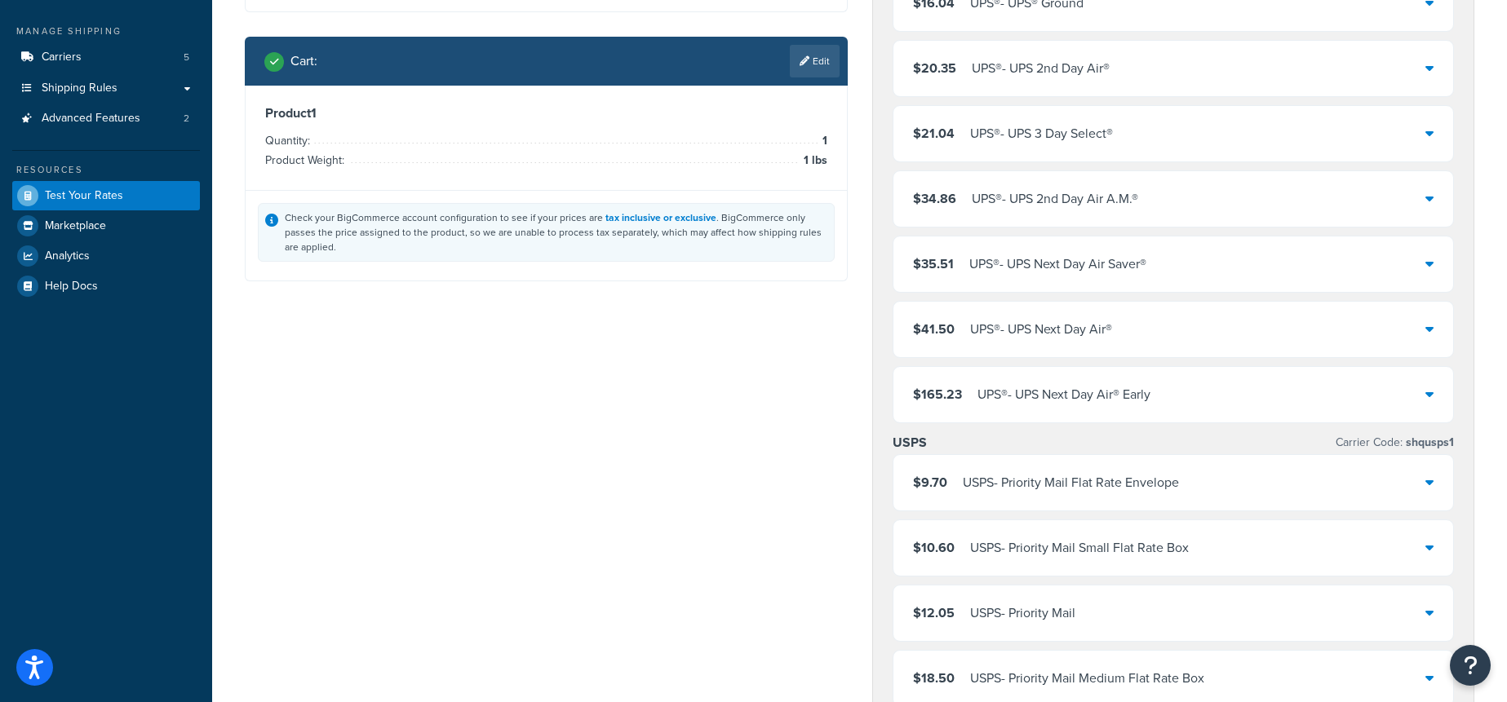
click at [814, 58] on link "Edit" at bounding box center [815, 61] width 50 height 33
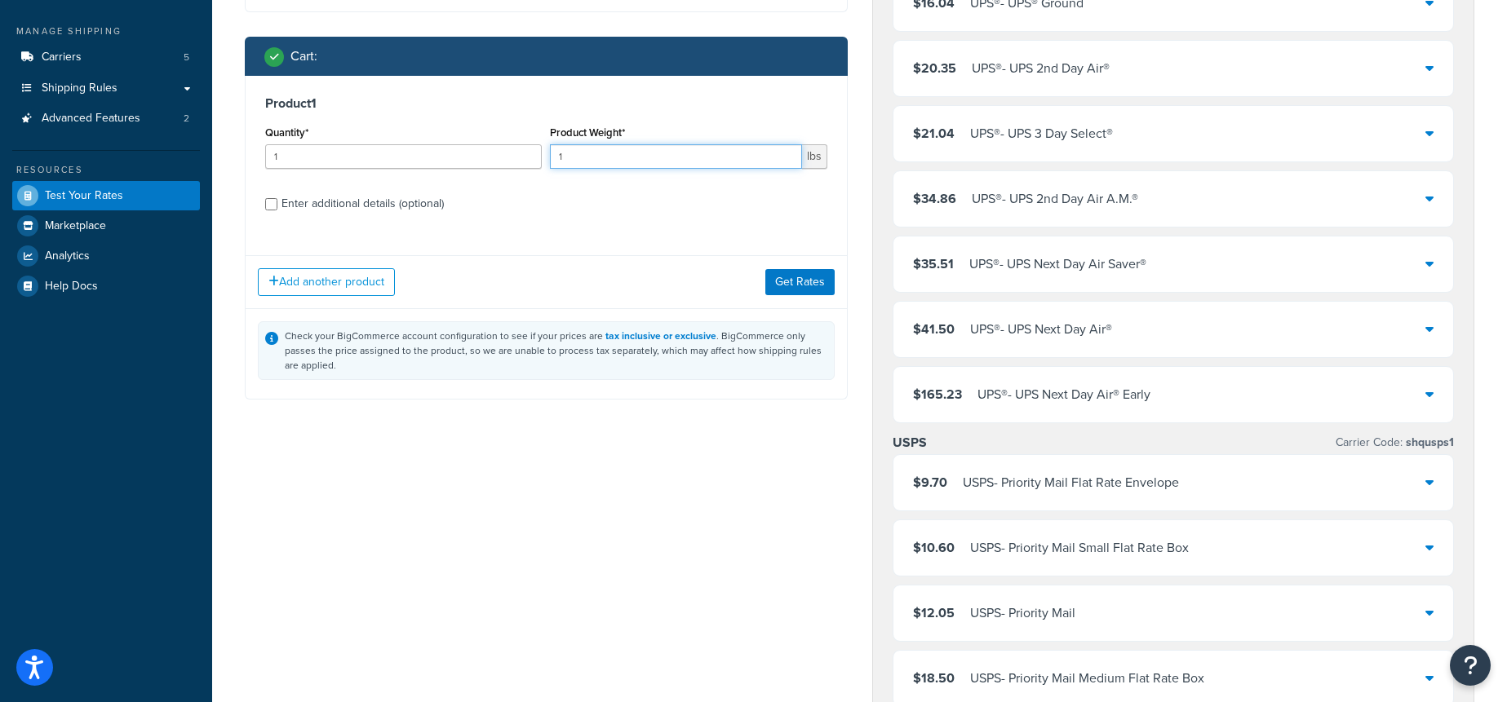
click at [677, 162] on input "1" at bounding box center [675, 156] width 251 height 24
type input ".5"
click at [808, 284] on button "Get Rates" at bounding box center [799, 282] width 69 height 26
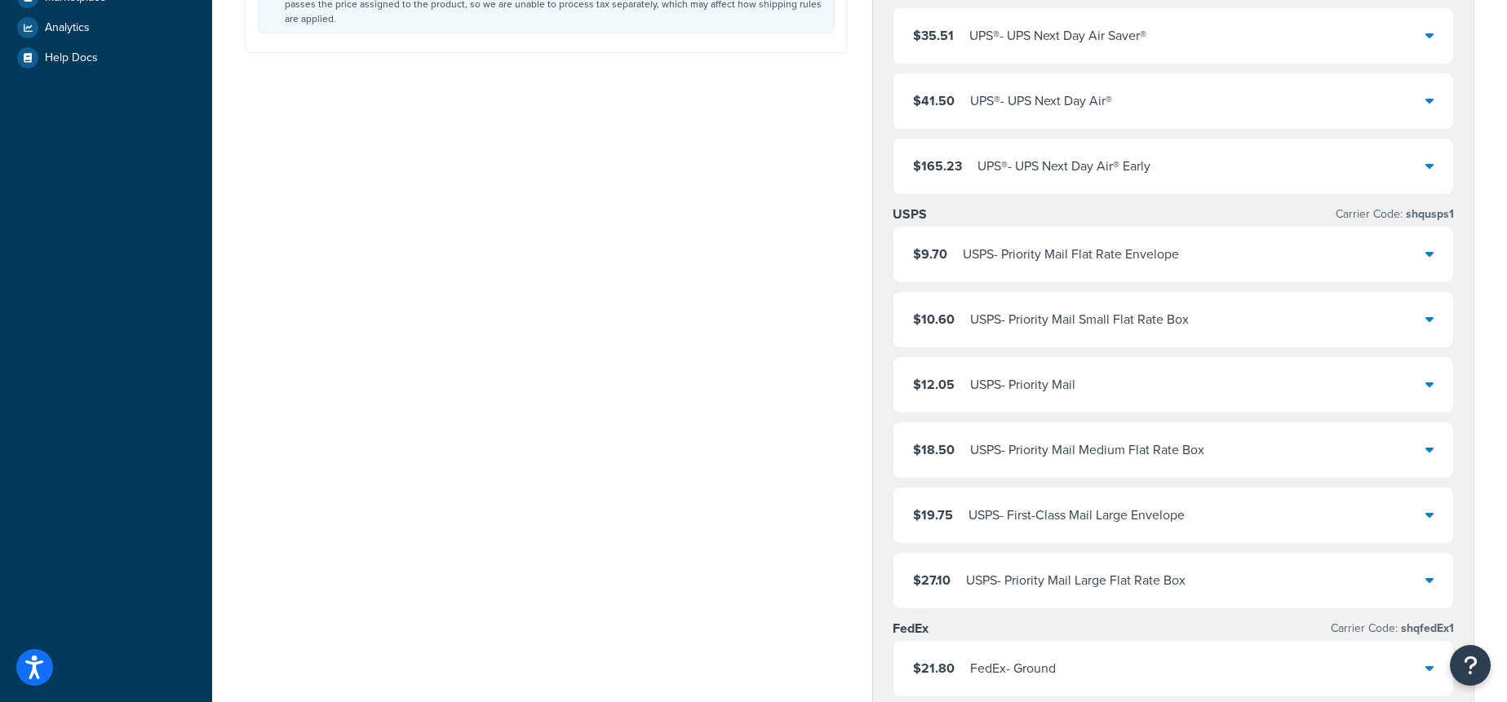
scroll to position [436, 0]
click at [1296, 509] on div "$19.75 USPS - First-Class Mail Large Envelope" at bounding box center [1173, 512] width 560 height 55
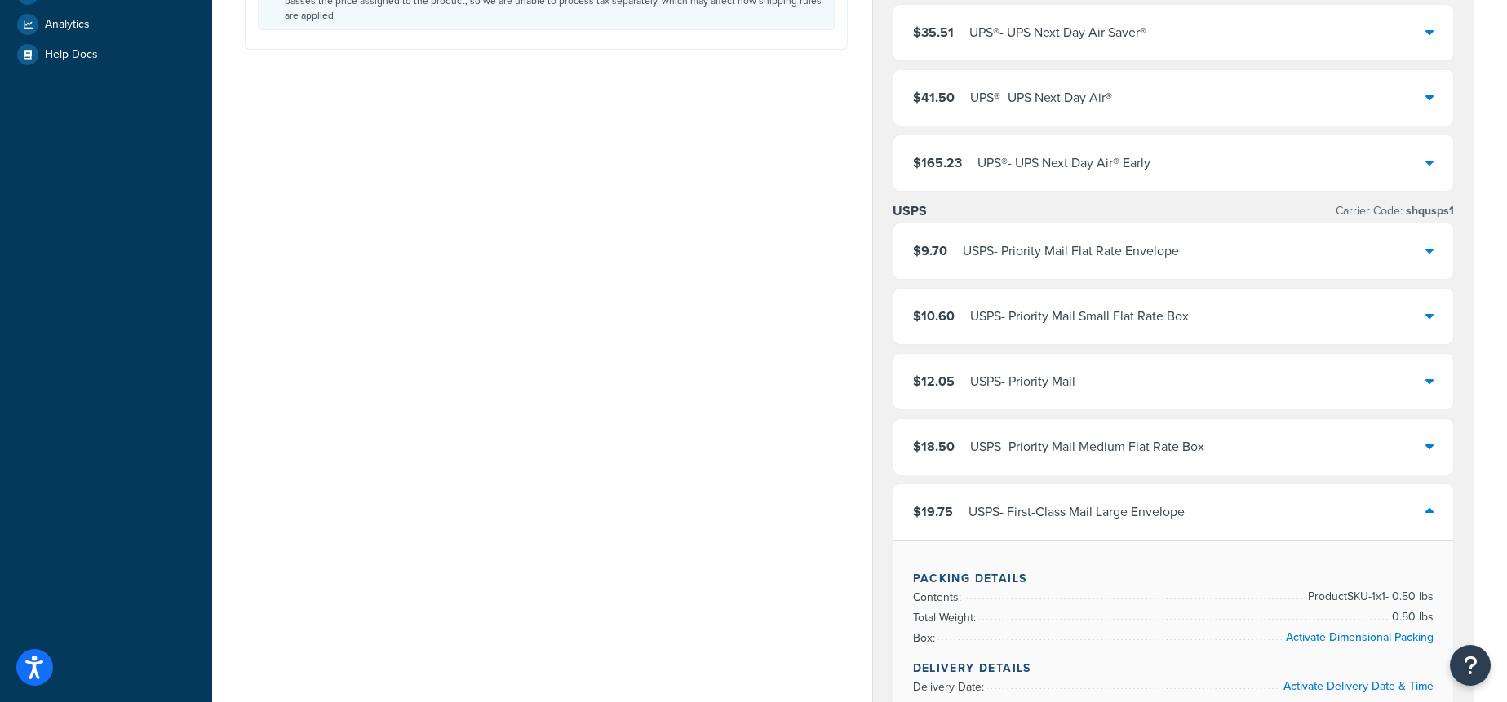
click at [1296, 509] on div "$19.75 USPS - First-Class Mail Large Envelope" at bounding box center [1173, 512] width 560 height 55
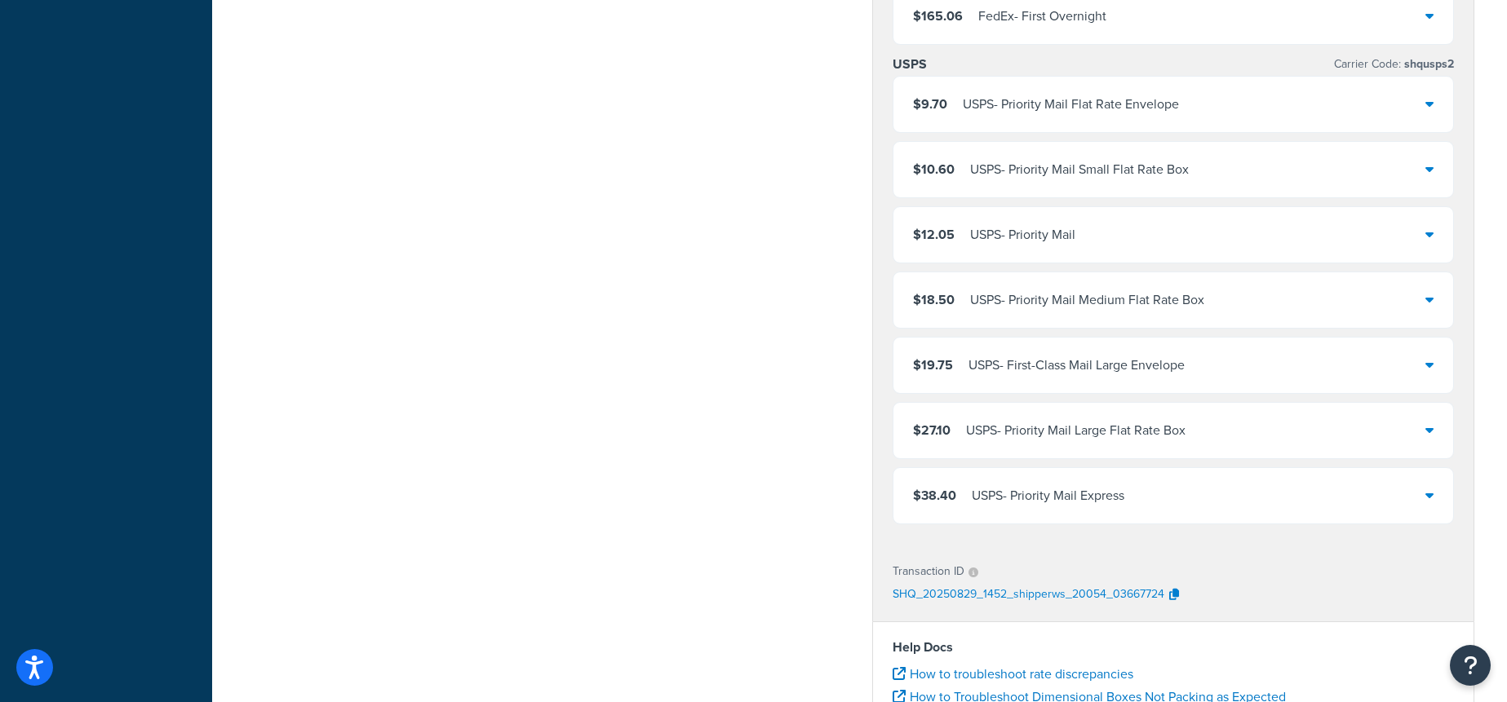
scroll to position [1280, 0]
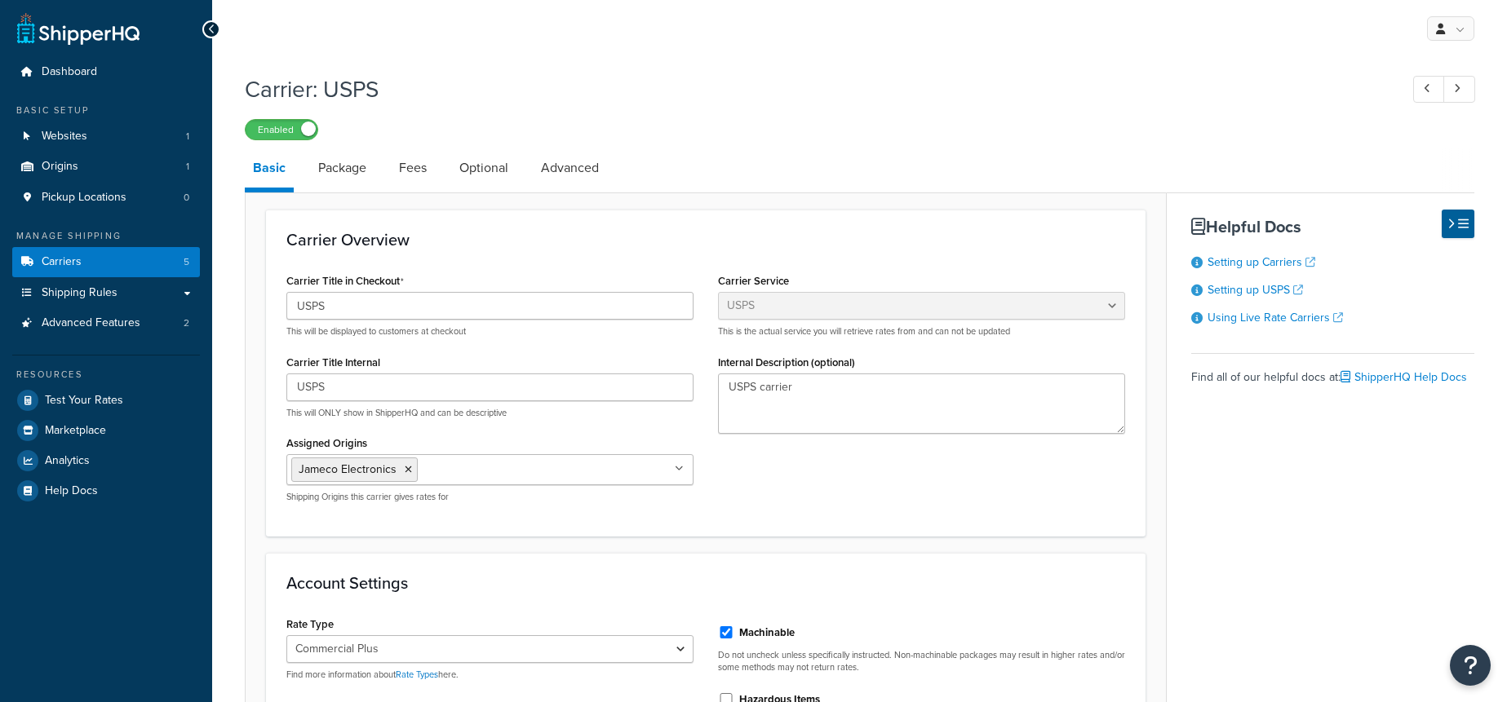
select select "usps"
select select "PLUS"
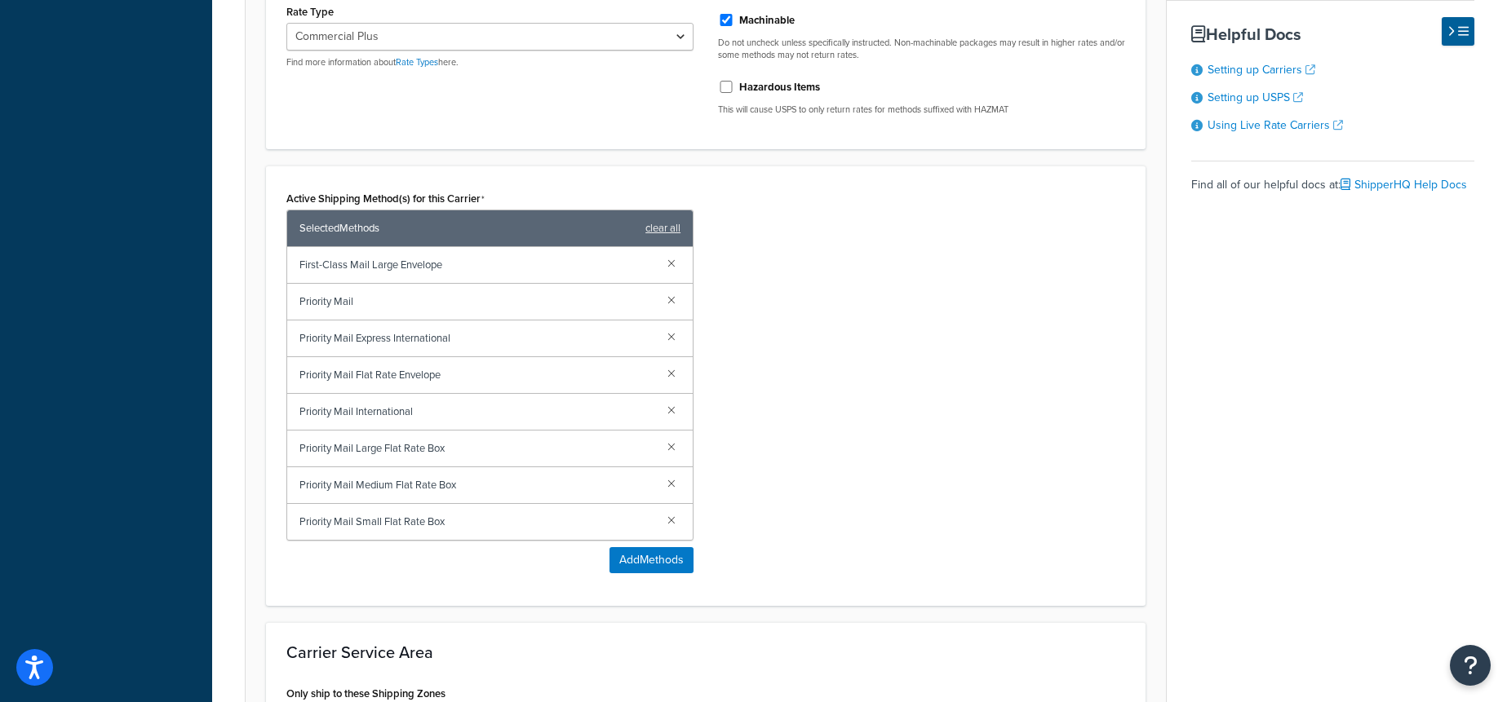
scroll to position [739, 0]
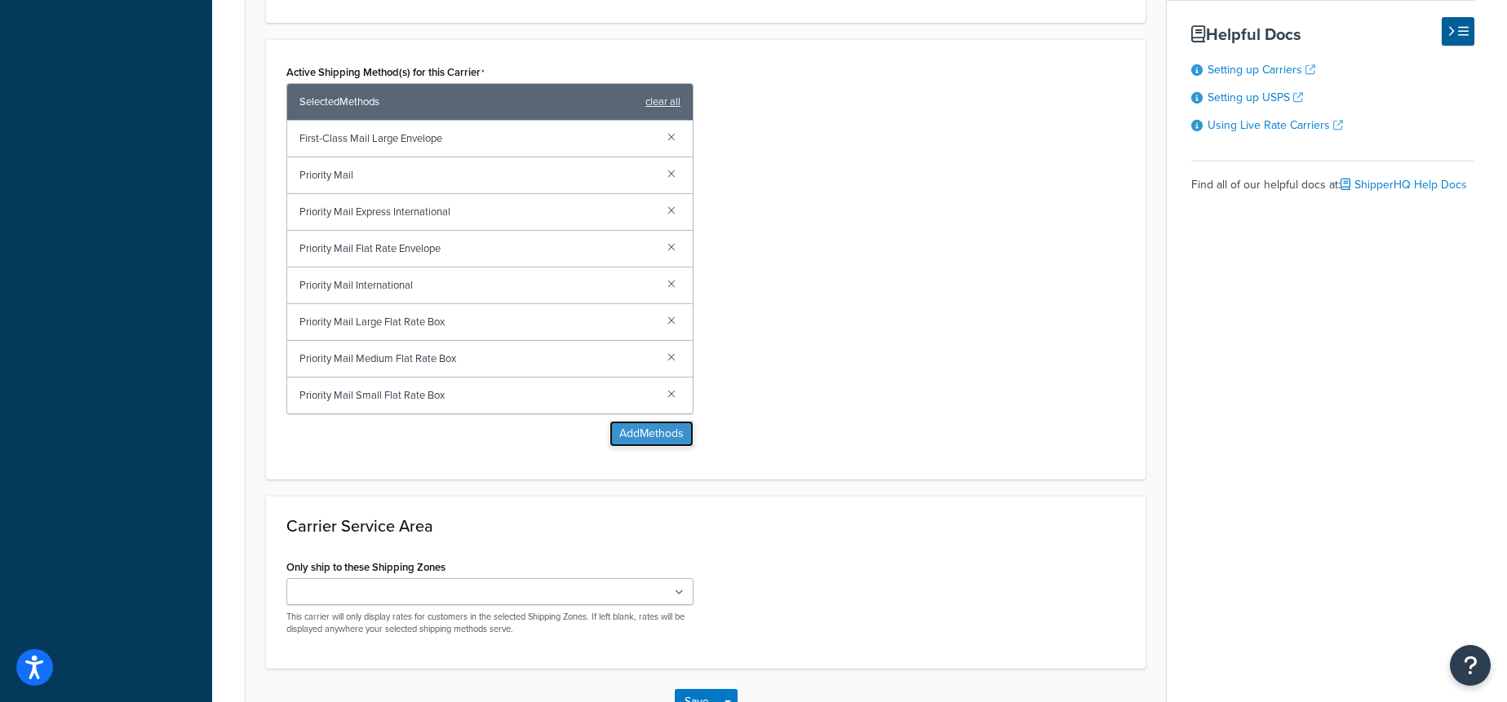
click at [668, 432] on button "Add Methods" at bounding box center [651, 434] width 84 height 26
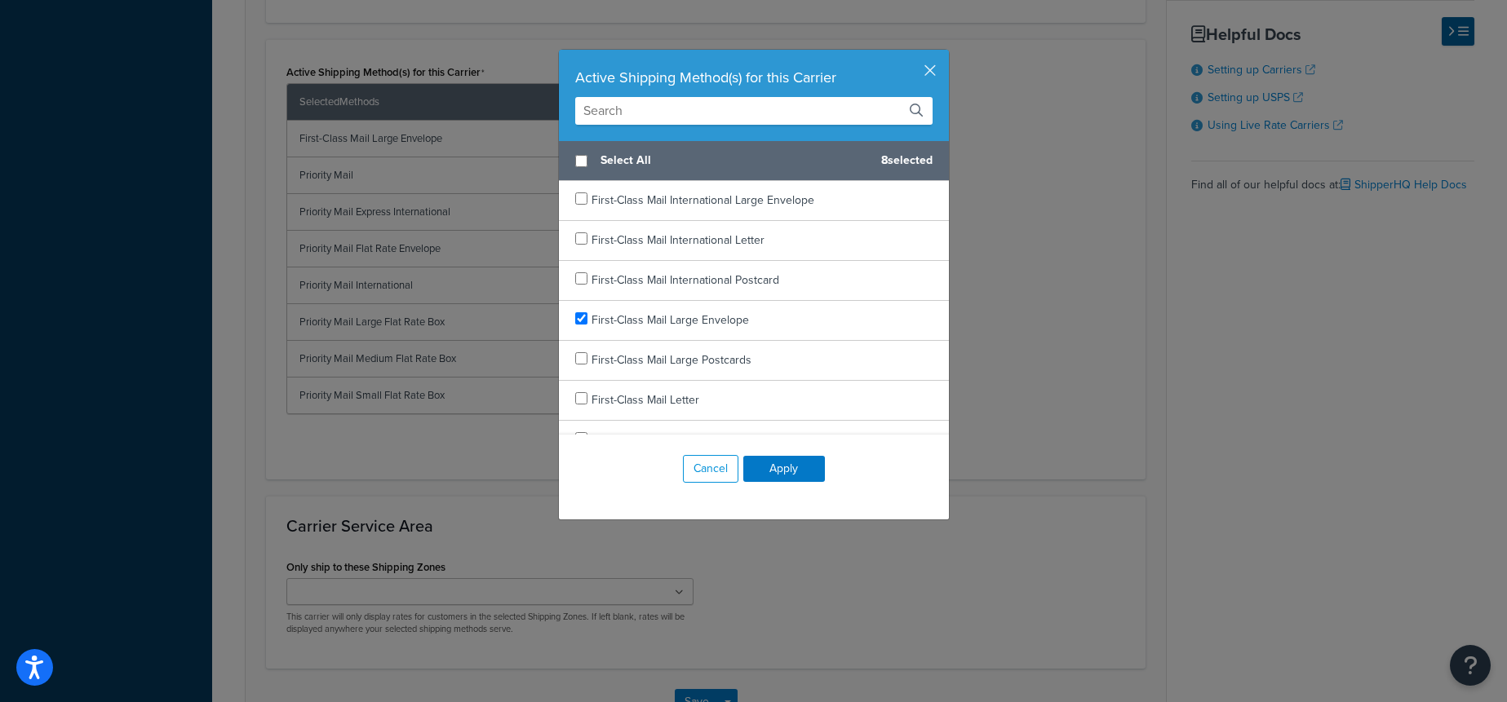
click at [737, 106] on input "text" at bounding box center [753, 111] width 357 height 28
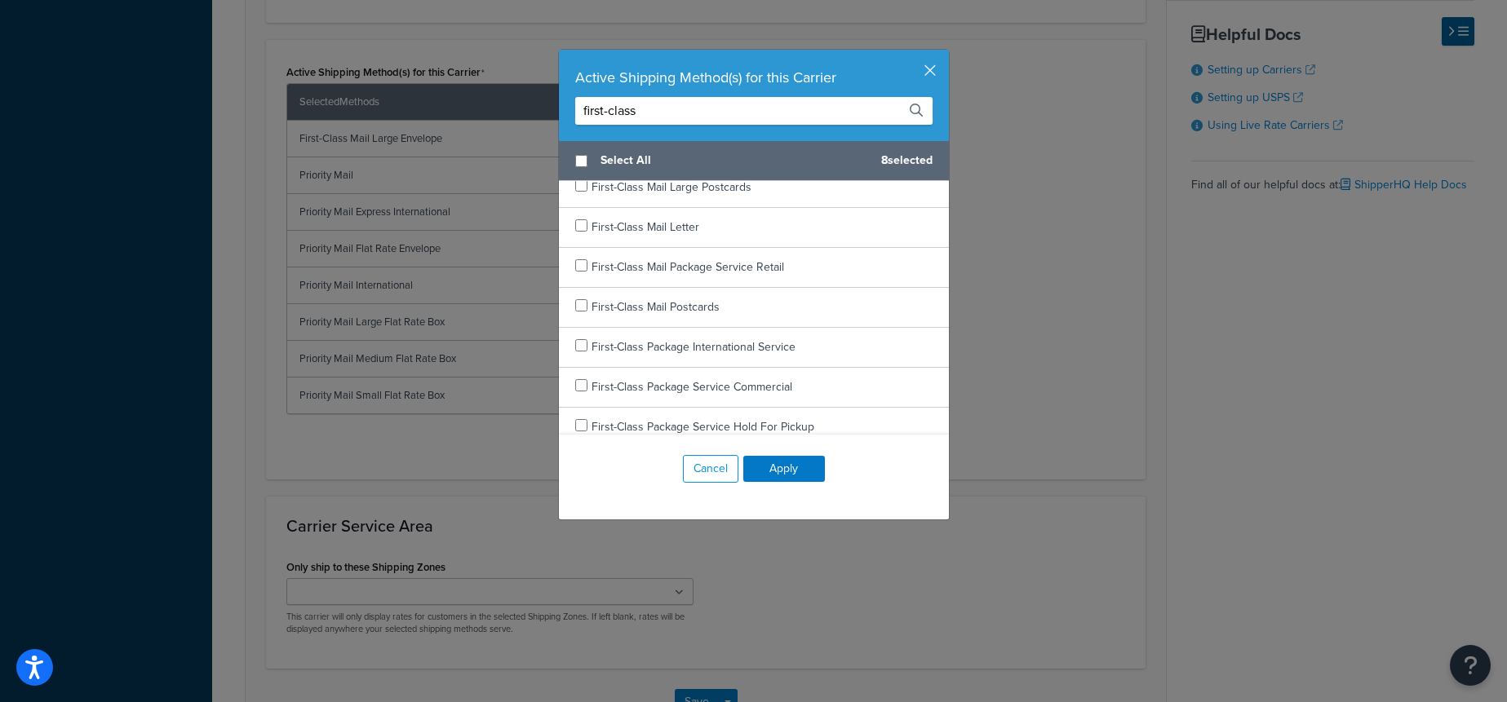
scroll to position [185, 0]
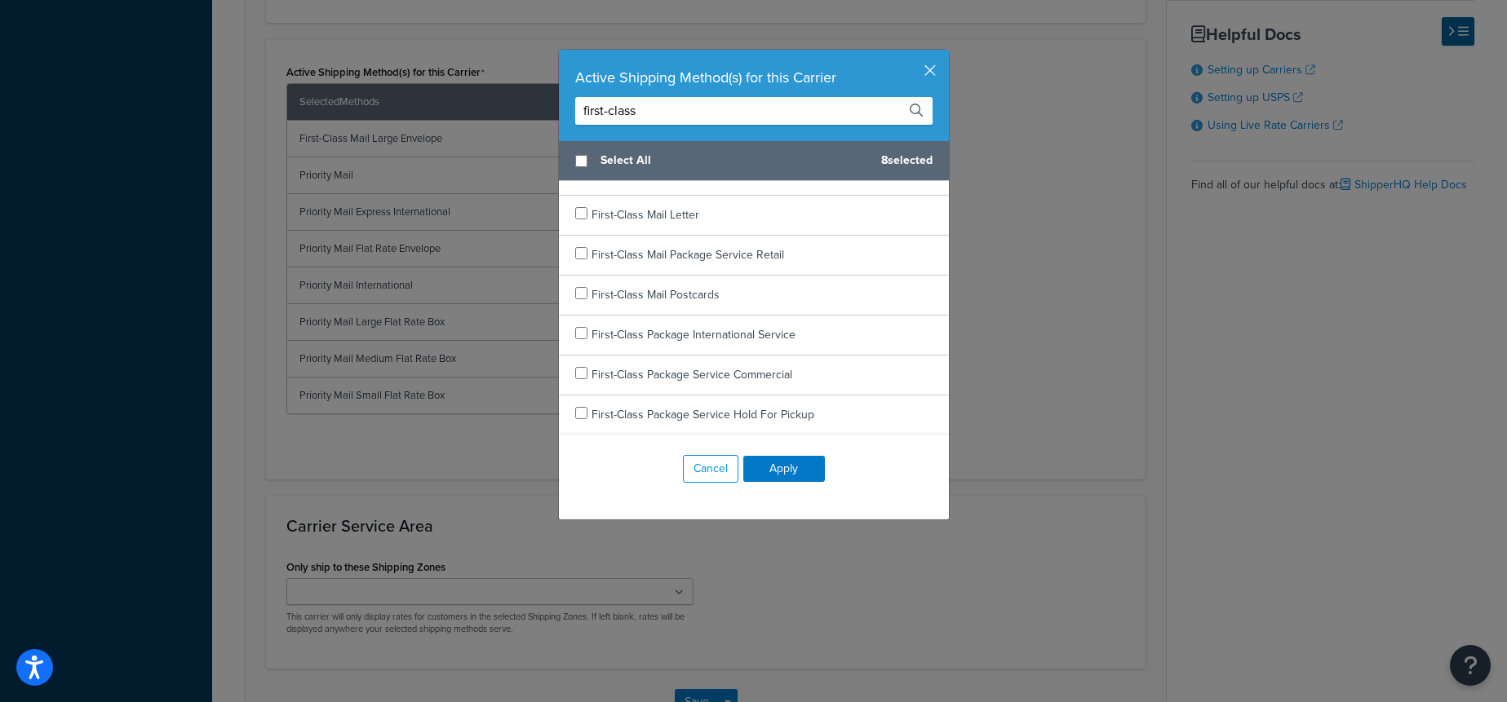
type input "first-class"
click at [945, 54] on button "button" at bounding box center [947, 52] width 4 height 4
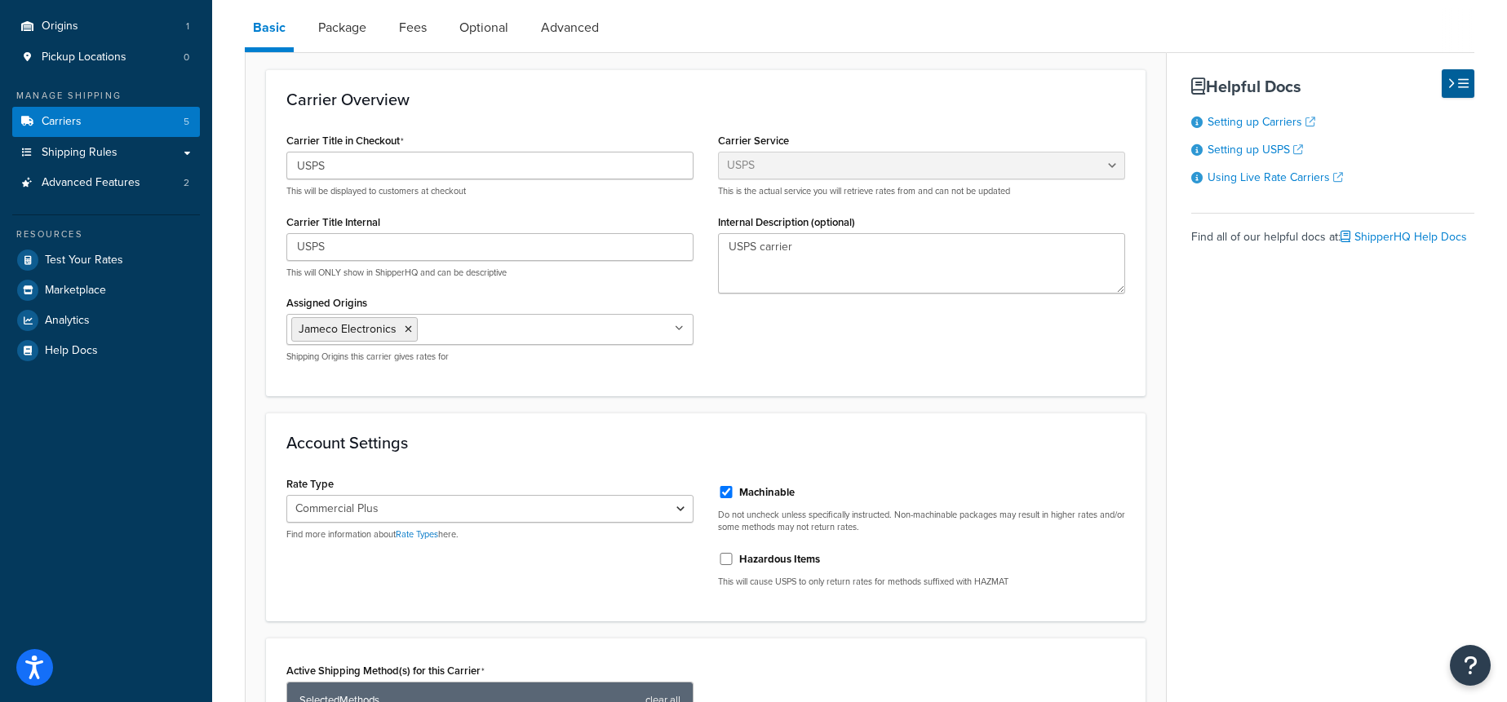
scroll to position [0, 0]
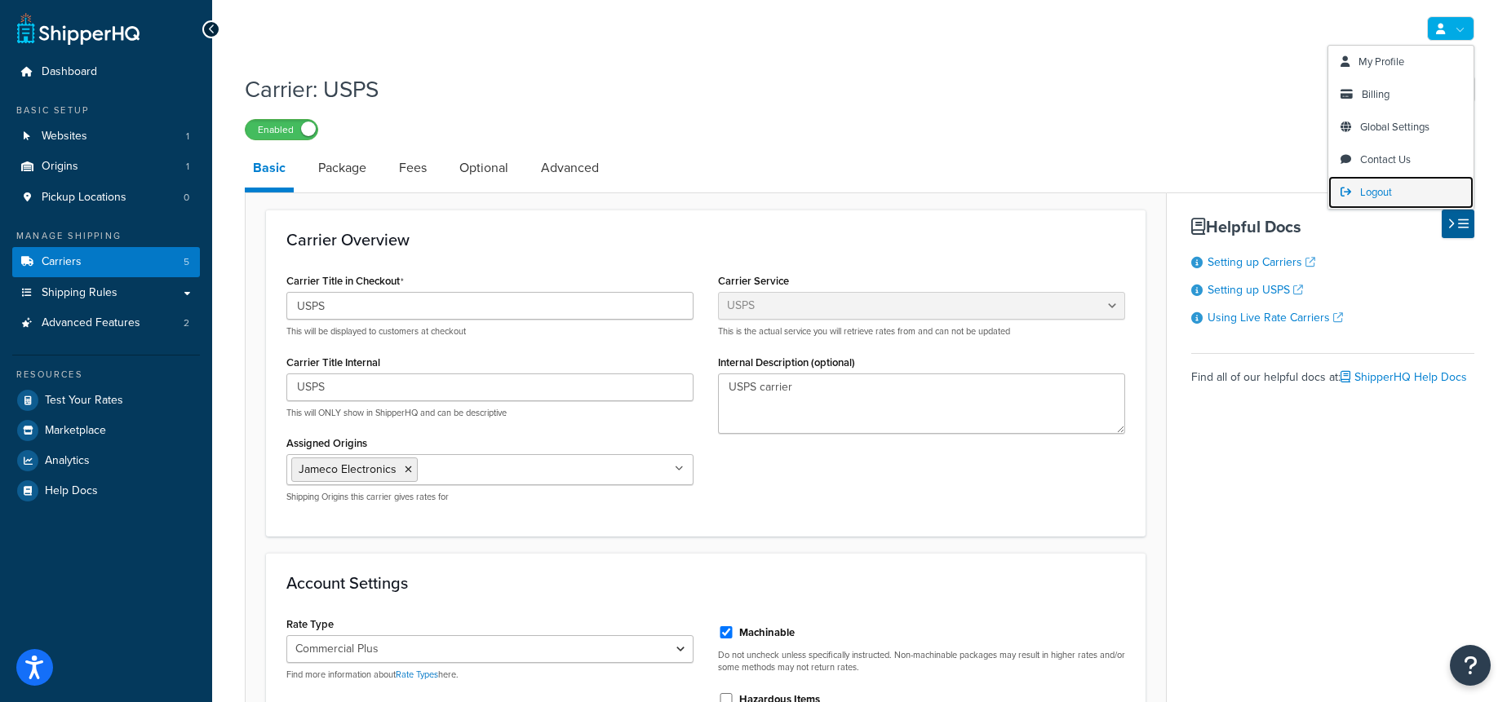
click at [1368, 193] on span "Logout" at bounding box center [1376, 192] width 32 height 16
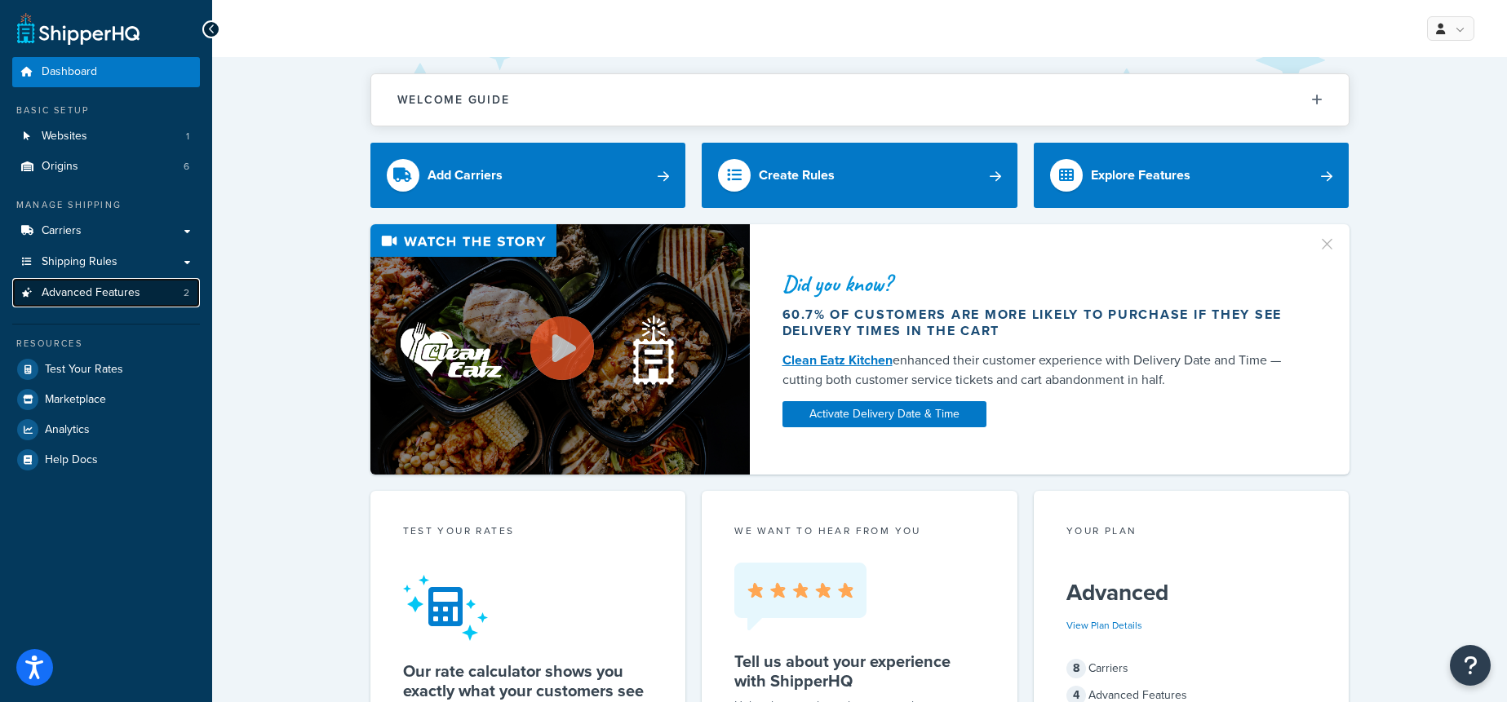
click at [170, 283] on link "Advanced Features 2" at bounding box center [106, 293] width 188 height 30
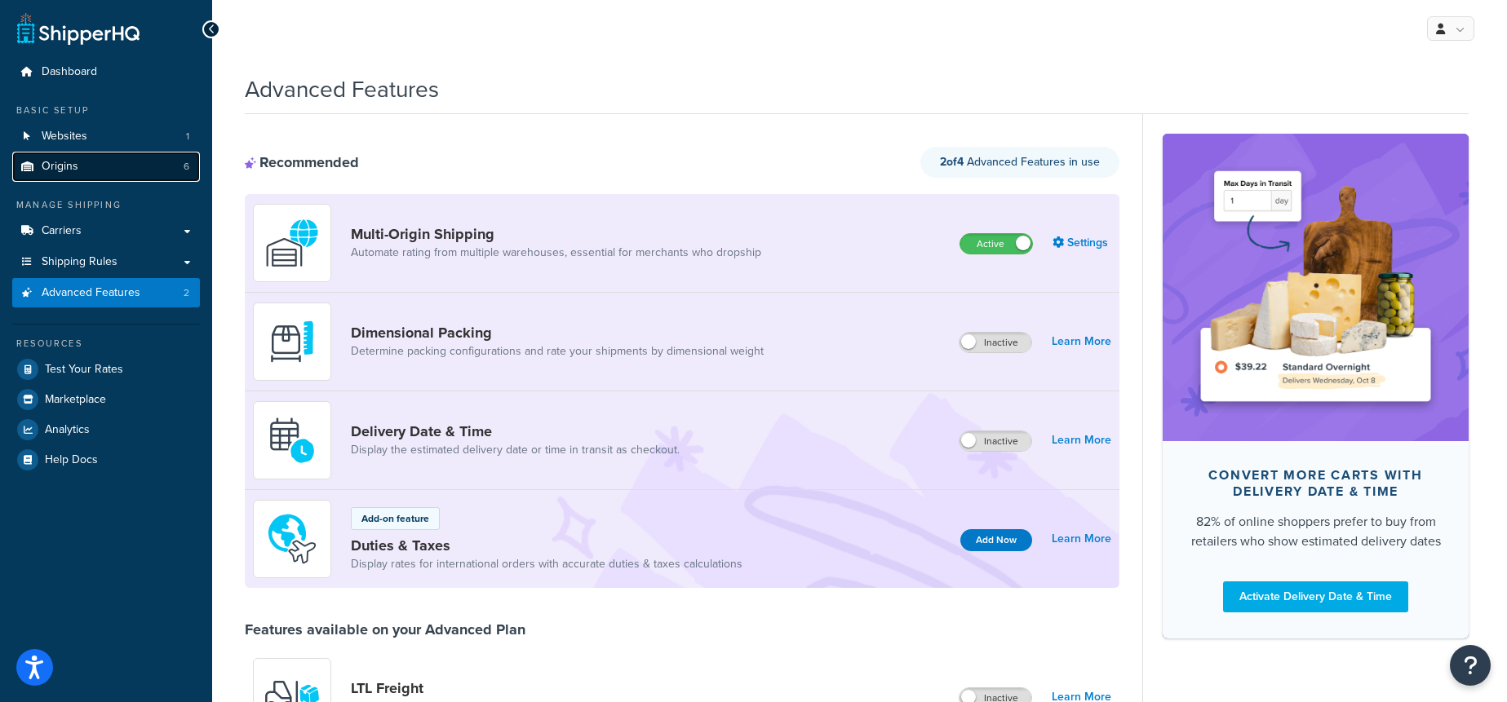
click at [67, 173] on span "Origins" at bounding box center [60, 167] width 37 height 14
